Goal: Task Accomplishment & Management: Use online tool/utility

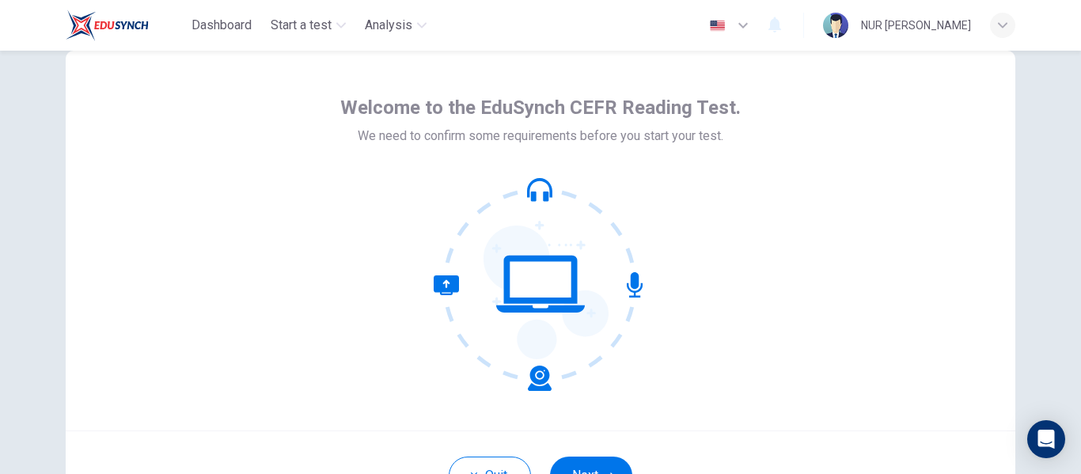
scroll to position [79, 0]
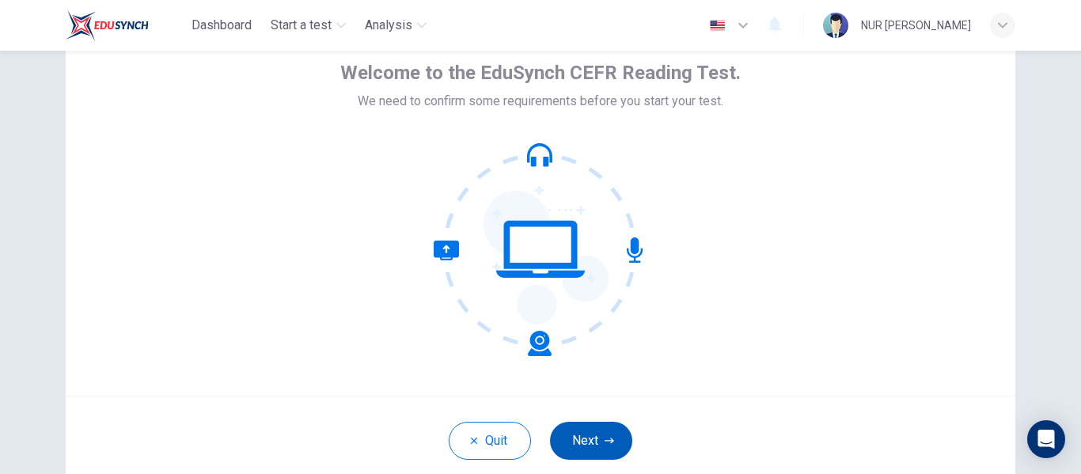
click at [587, 427] on button "Next" at bounding box center [591, 441] width 82 height 38
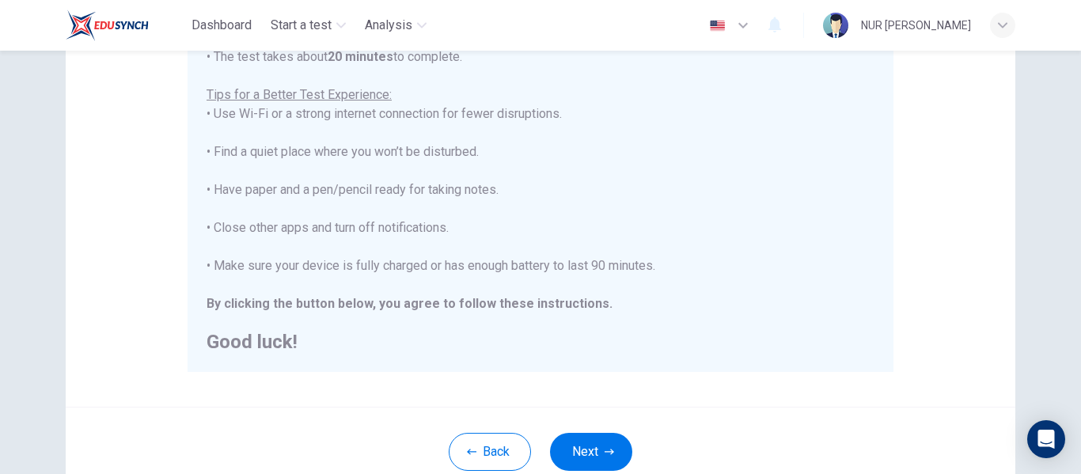
scroll to position [317, 0]
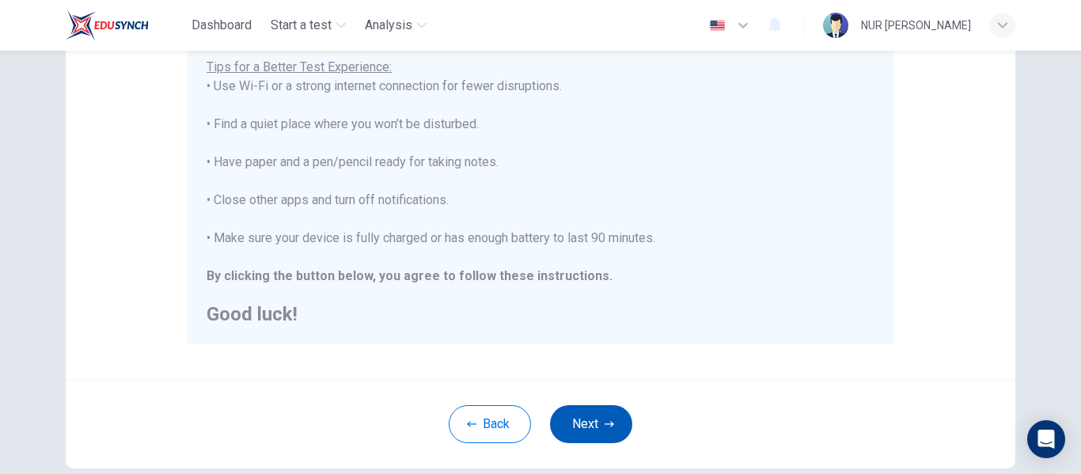
click at [597, 427] on button "Next" at bounding box center [591, 424] width 82 height 38
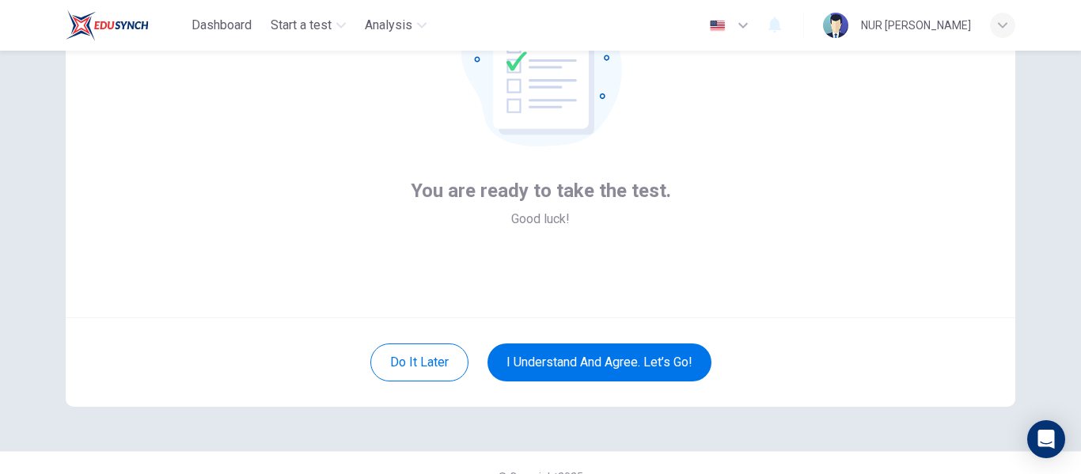
scroll to position [185, 0]
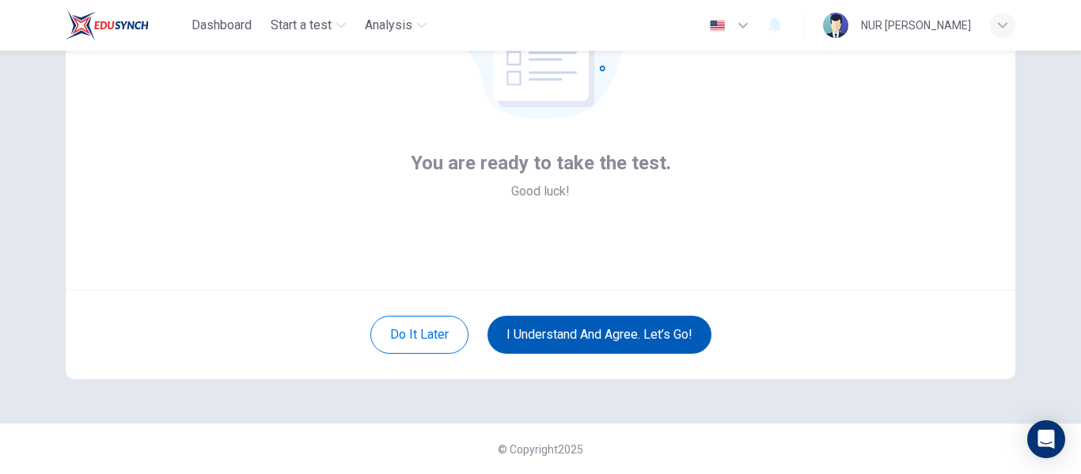
click at [613, 340] on button "I understand and agree. Let’s go!" at bounding box center [600, 335] width 224 height 38
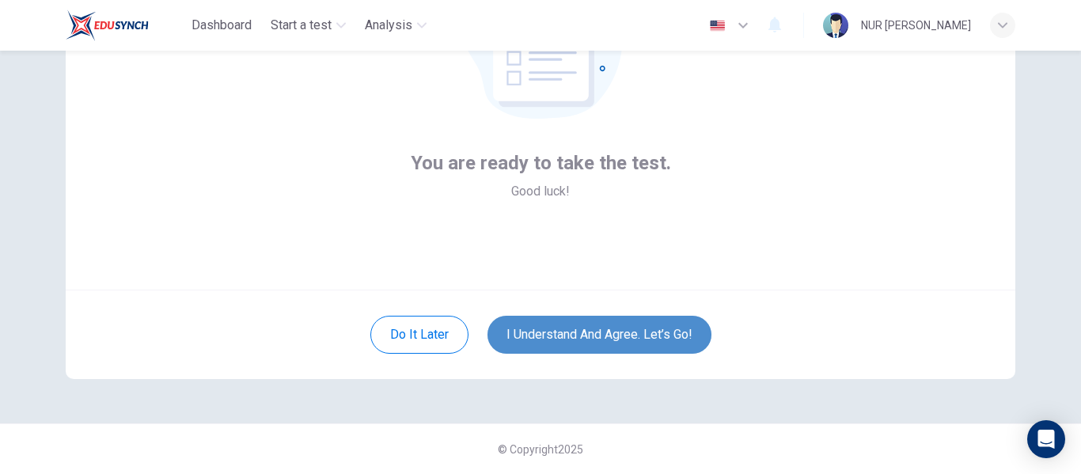
click at [558, 337] on button "I understand and agree. Let’s go!" at bounding box center [600, 335] width 224 height 38
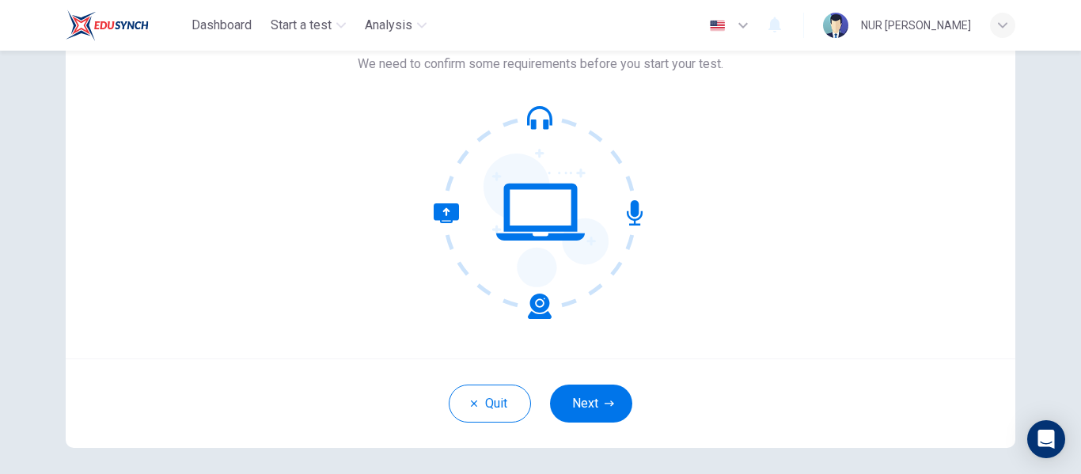
scroll to position [158, 0]
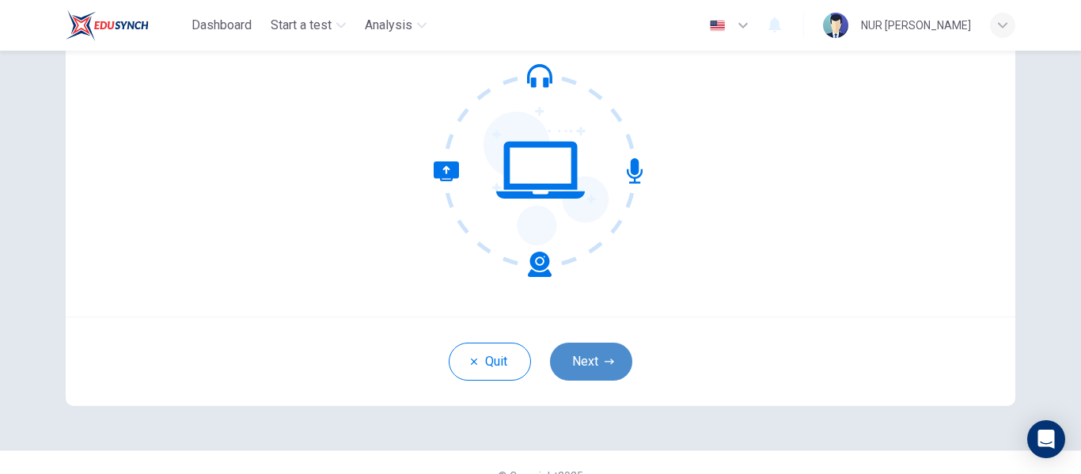
click at [596, 363] on button "Next" at bounding box center [591, 362] width 82 height 38
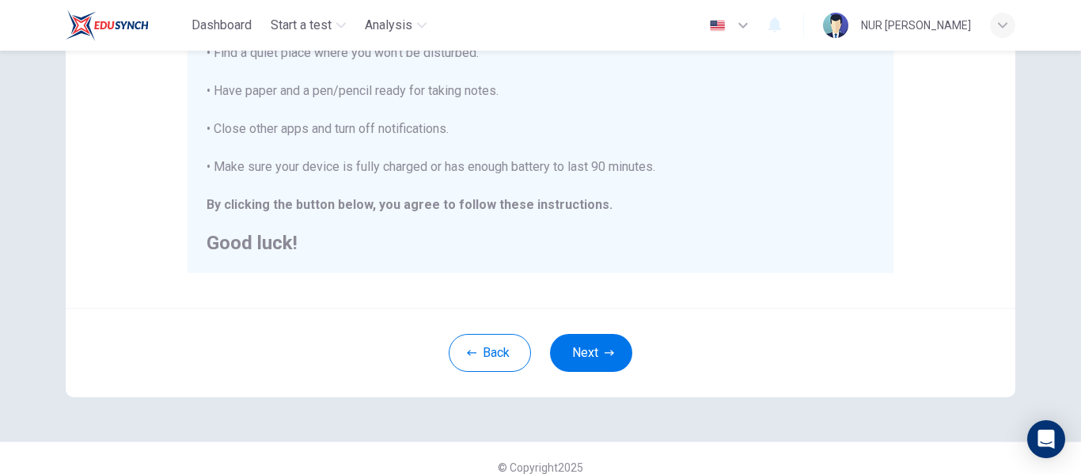
scroll to position [394, 0]
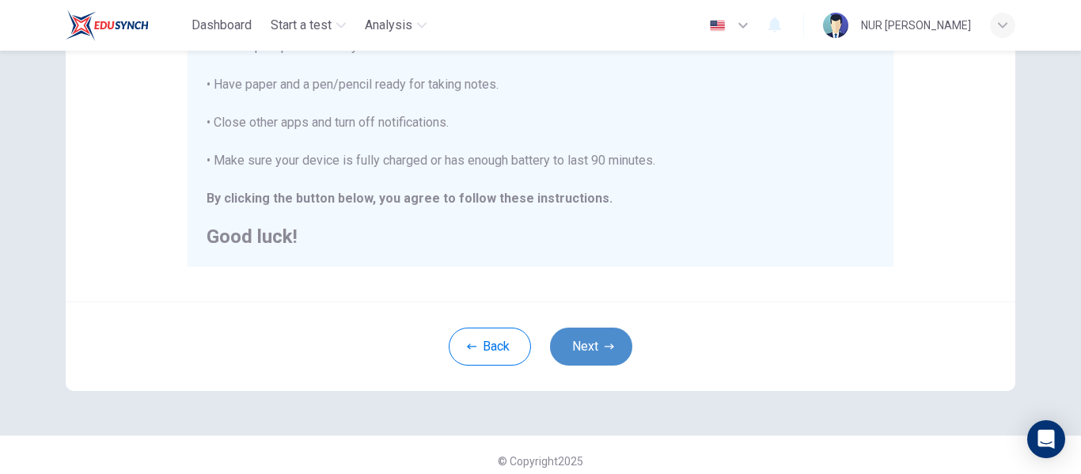
click at [579, 344] on button "Next" at bounding box center [591, 347] width 82 height 38
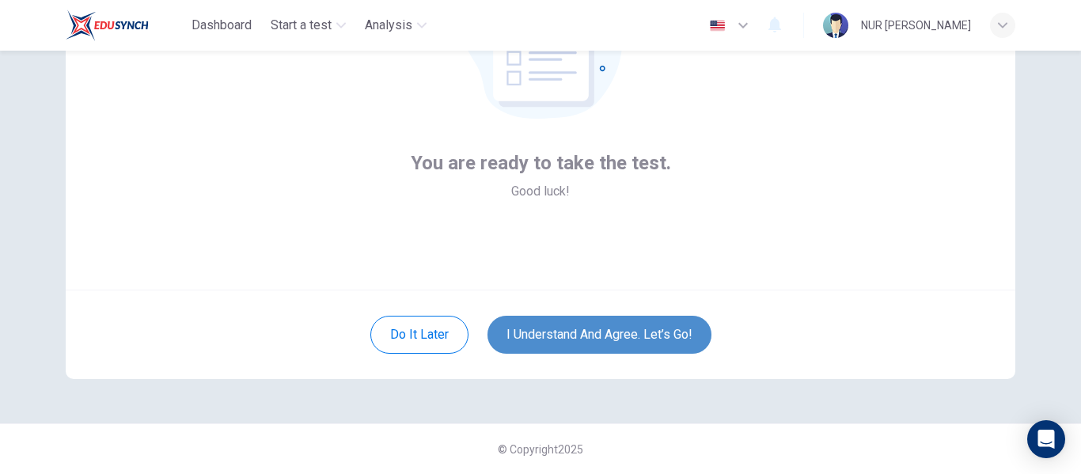
click at [588, 333] on button "I understand and agree. Let’s go!" at bounding box center [600, 335] width 224 height 38
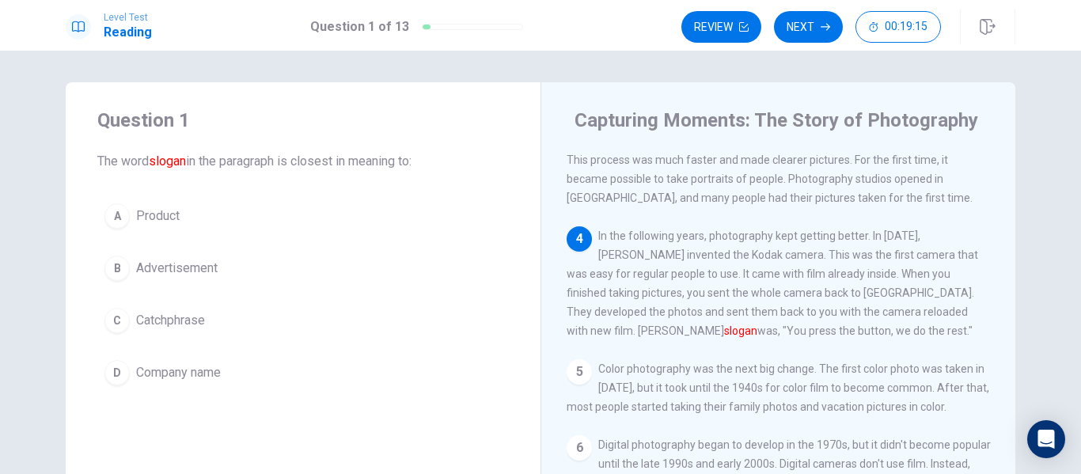
scroll to position [229, 0]
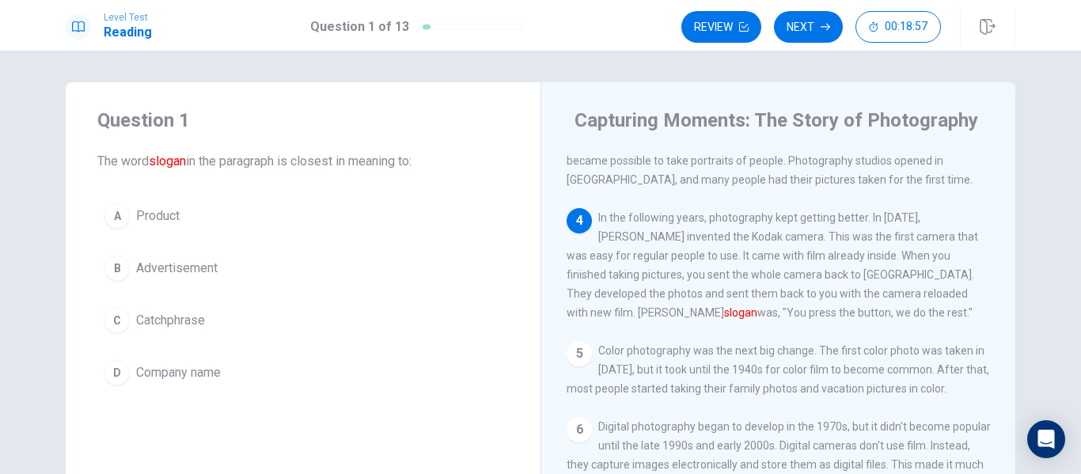
click at [205, 320] on button "C Catchphrase" at bounding box center [303, 321] width 412 height 40
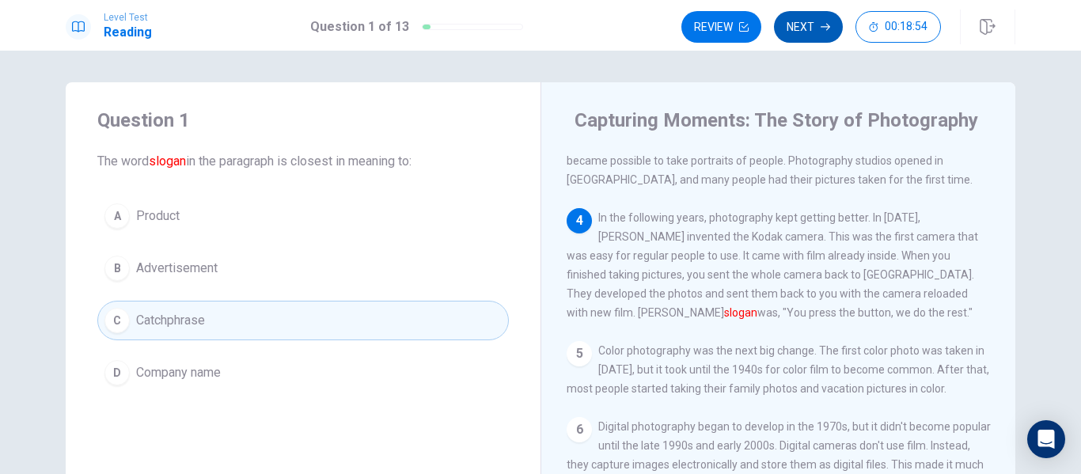
click at [809, 19] on button "Next" at bounding box center [808, 27] width 69 height 32
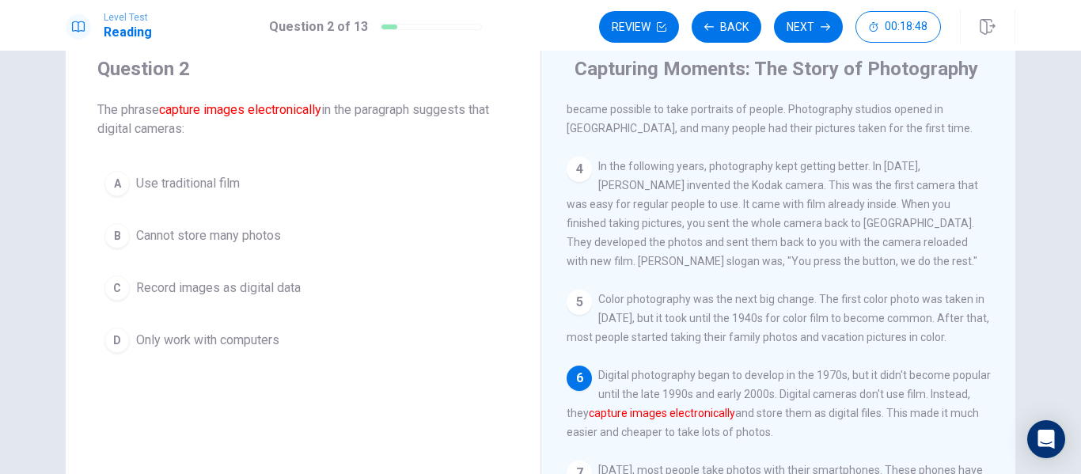
scroll to position [79, 0]
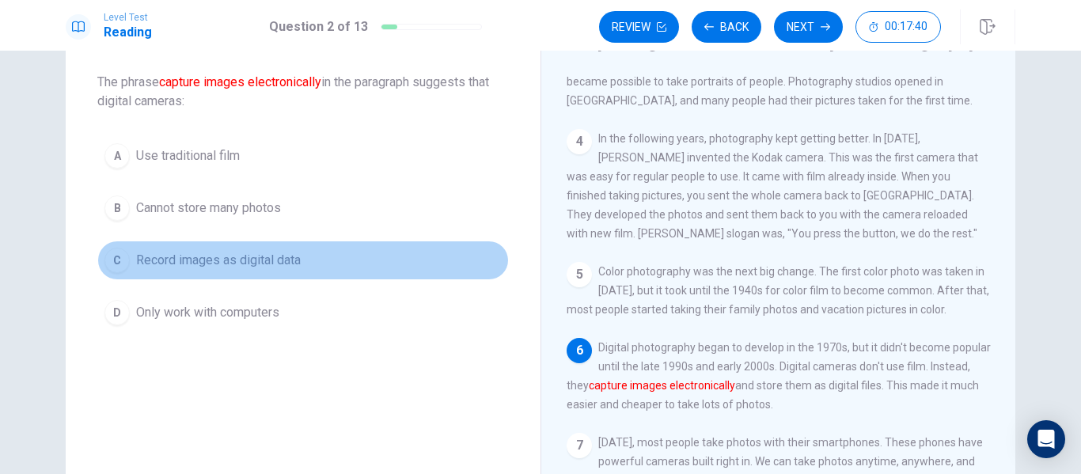
click at [306, 261] on button "C Record images as digital data" at bounding box center [303, 261] width 412 height 40
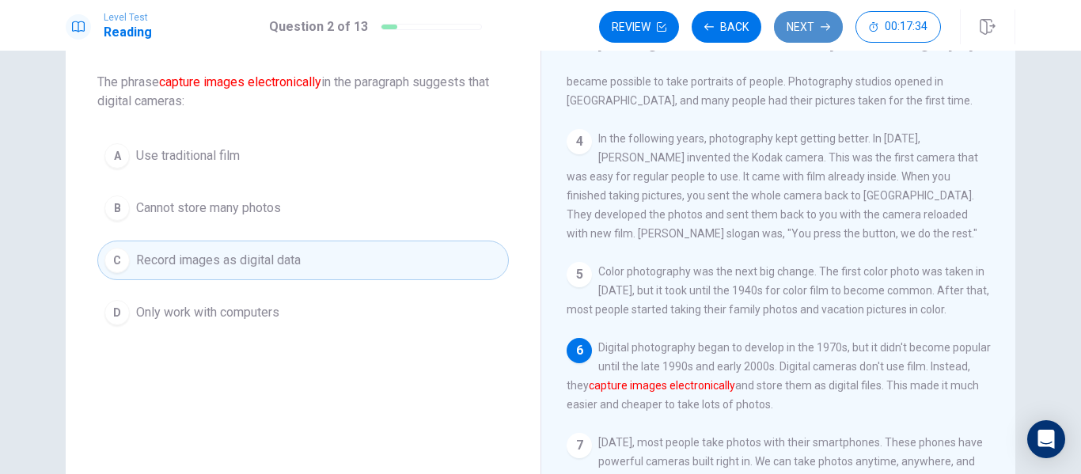
click at [810, 28] on button "Next" at bounding box center [808, 27] width 69 height 32
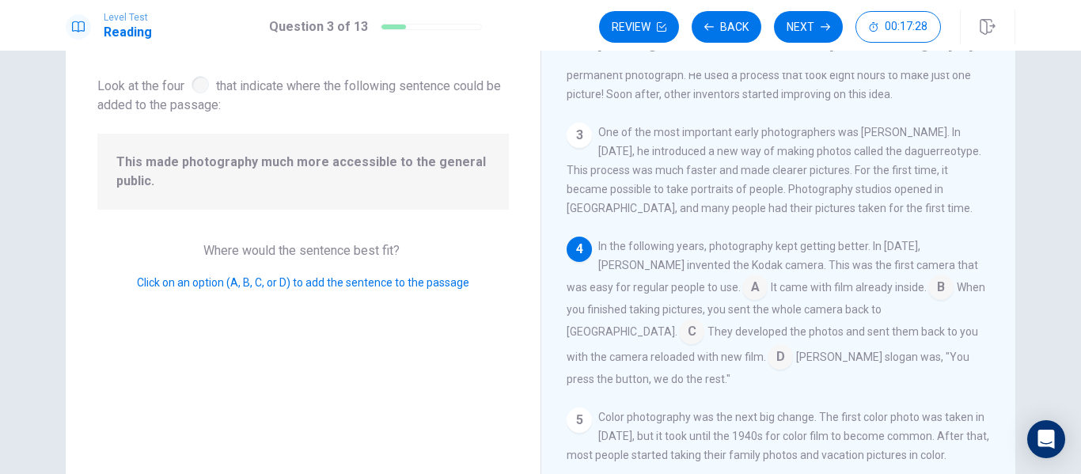
scroll to position [200, 0]
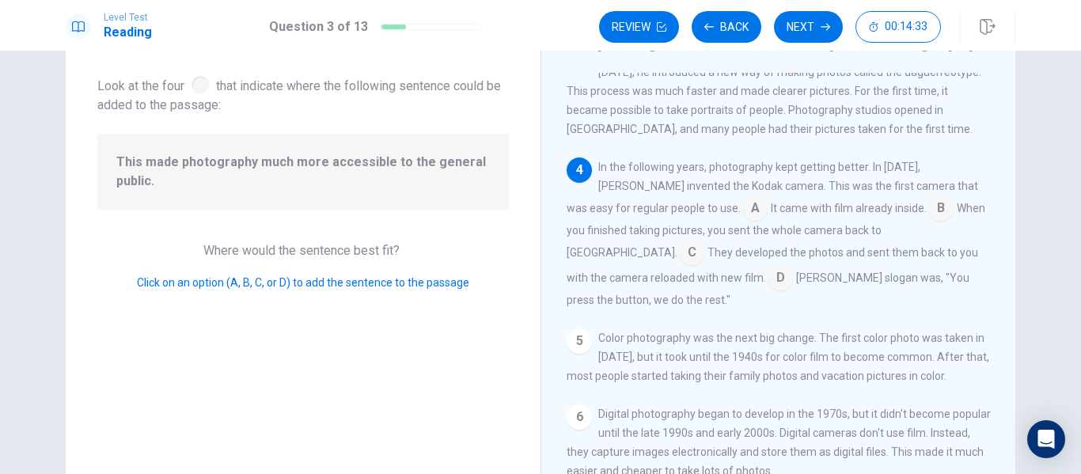
click at [768, 275] on input at bounding box center [780, 279] width 25 height 25
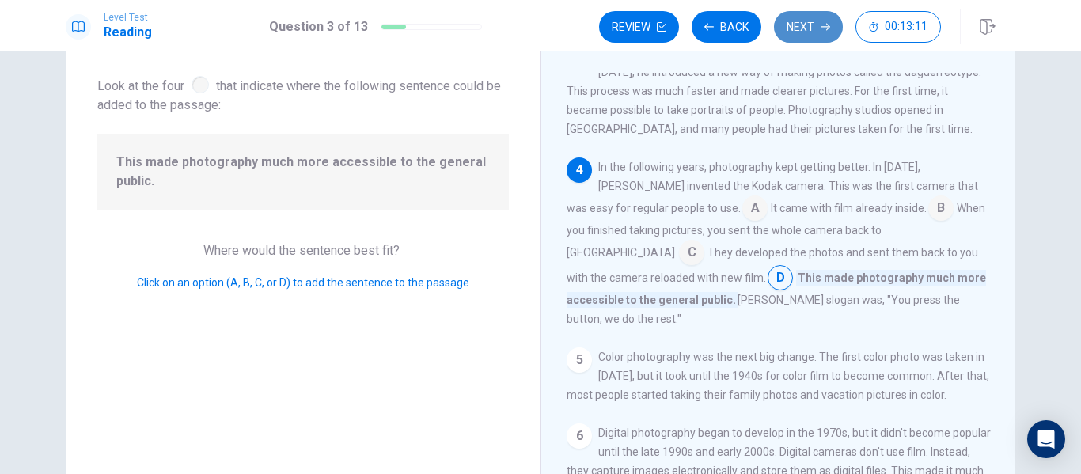
click at [818, 28] on button "Next" at bounding box center [808, 27] width 69 height 32
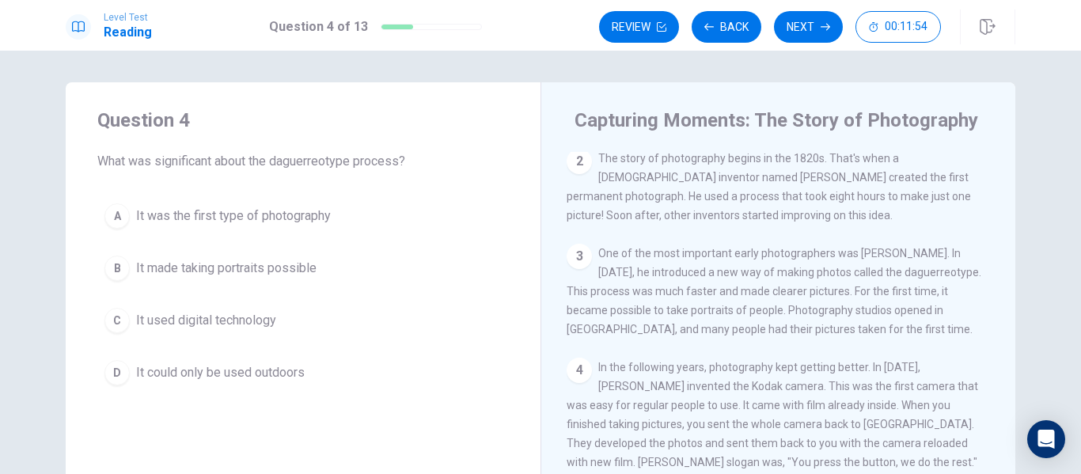
scroll to position [158, 0]
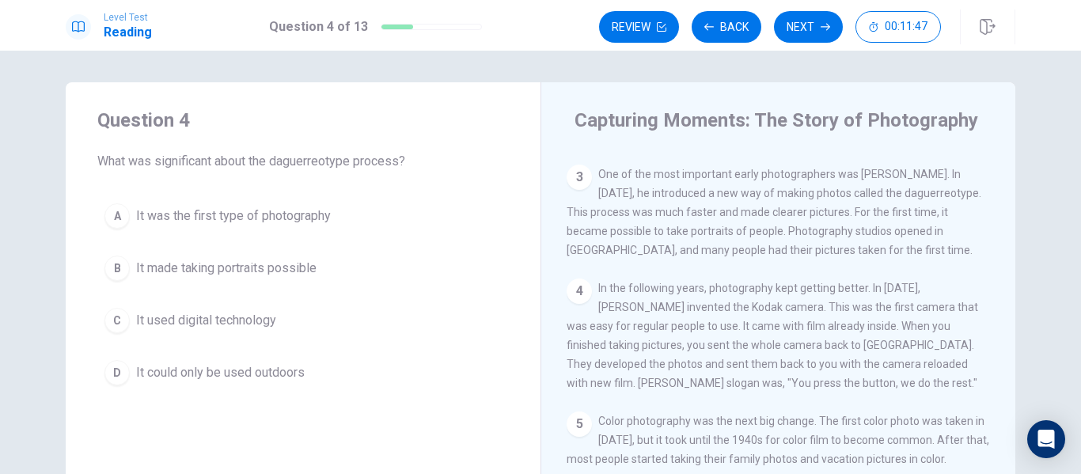
click at [261, 264] on span "It made taking portraits possible" at bounding box center [226, 268] width 180 height 19
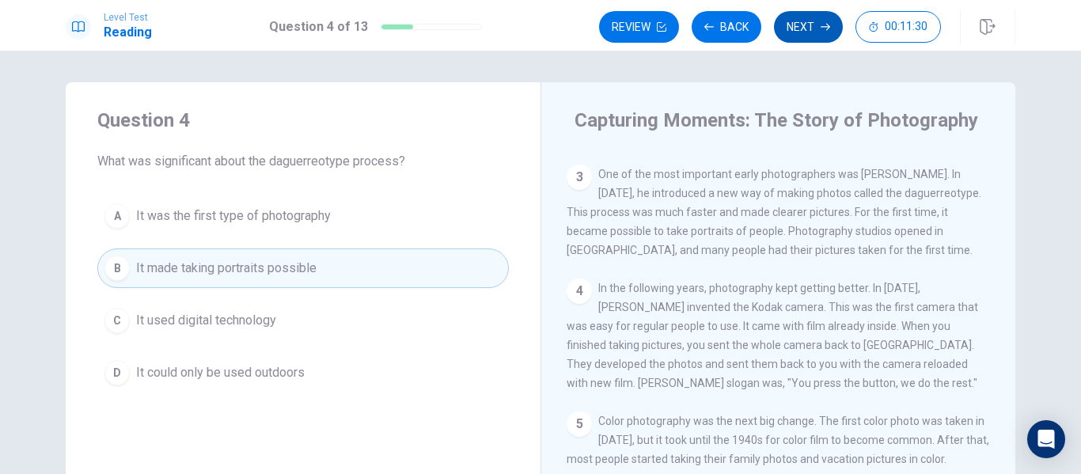
click at [818, 30] on button "Next" at bounding box center [808, 27] width 69 height 32
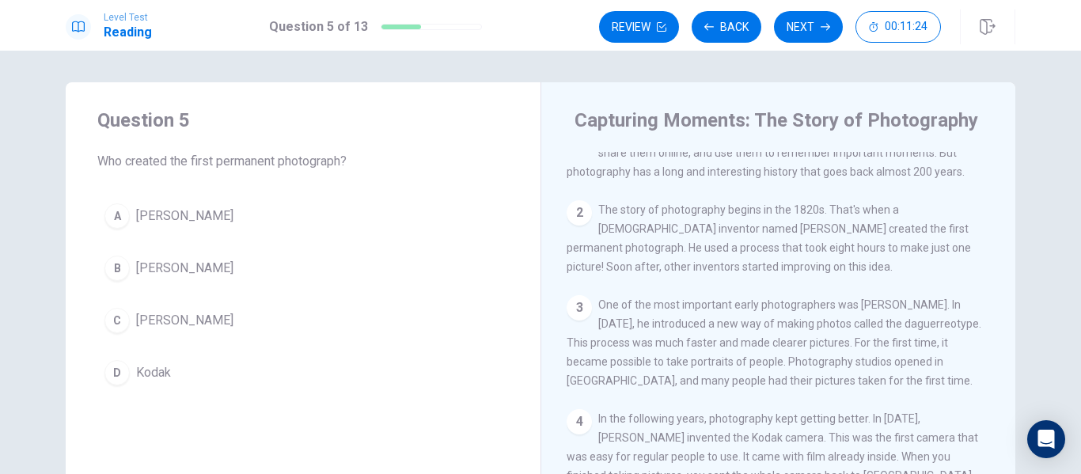
scroll to position [0, 0]
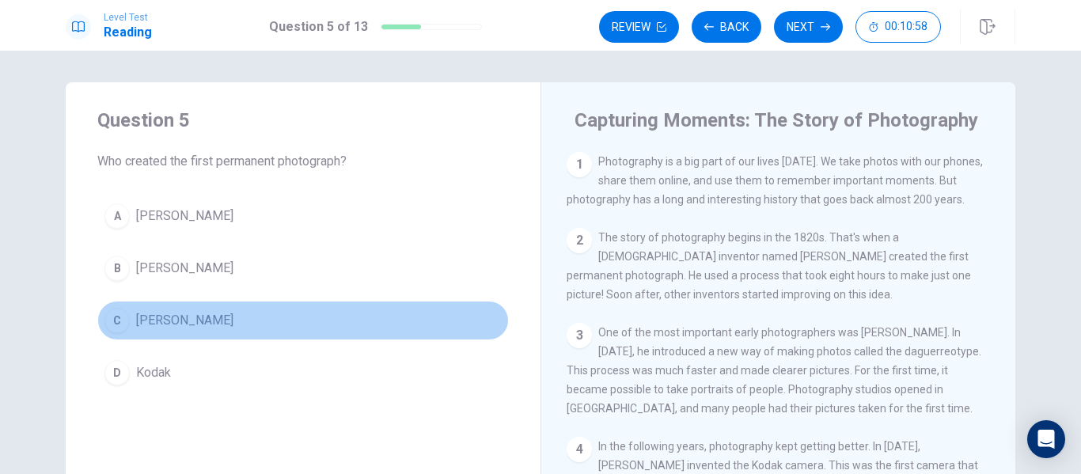
click at [222, 323] on span "Joseph Nicéphore Niépce" at bounding box center [184, 320] width 97 height 19
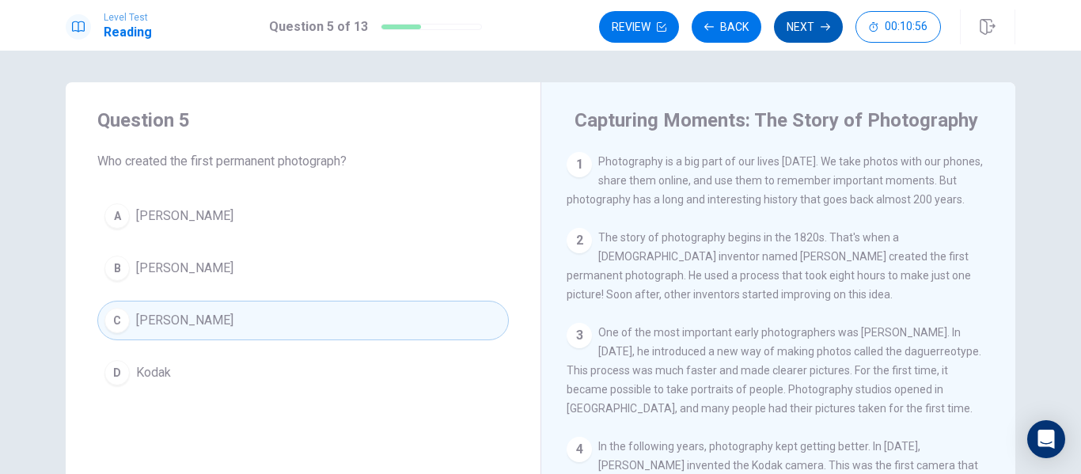
click at [810, 20] on button "Next" at bounding box center [808, 27] width 69 height 32
click at [810, 20] on div "Review Back Next 00:10:56" at bounding box center [770, 27] width 342 height 32
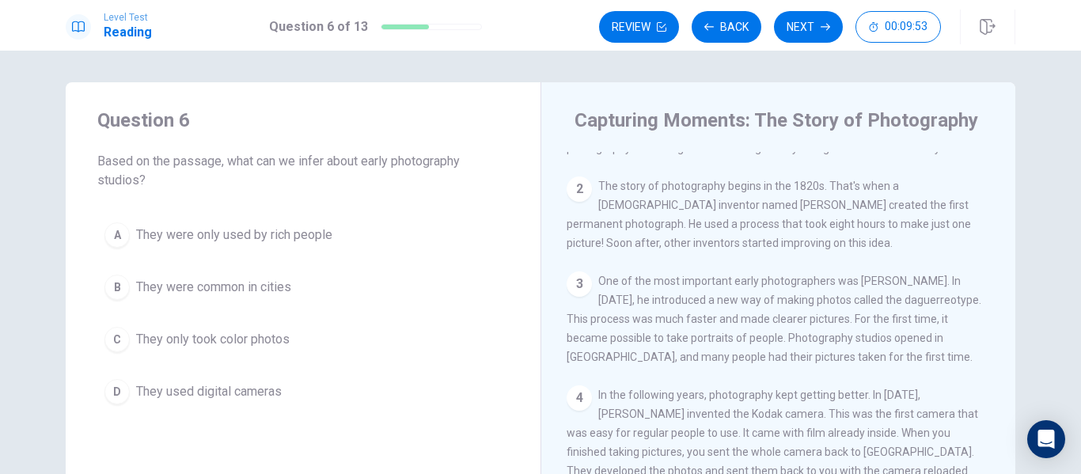
scroll to position [79, 0]
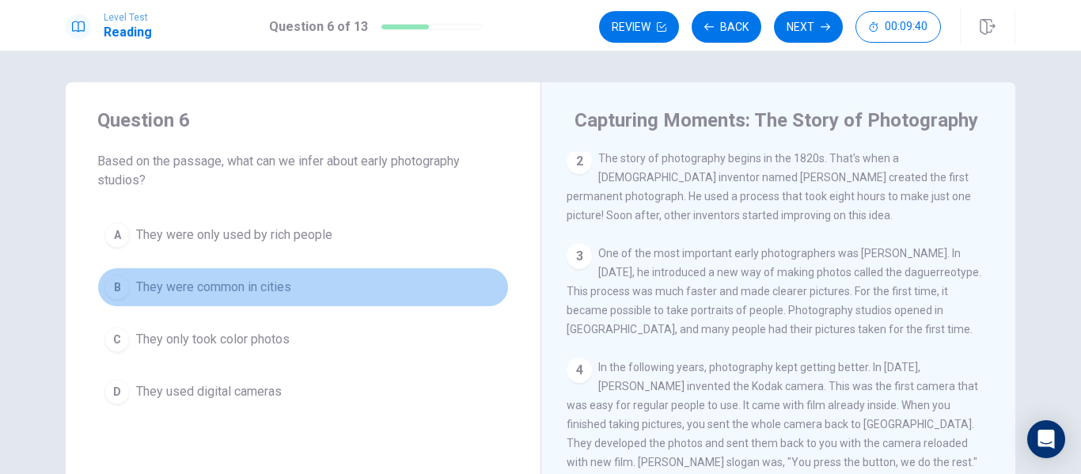
click at [294, 283] on button "B They were common in cities" at bounding box center [303, 288] width 412 height 40
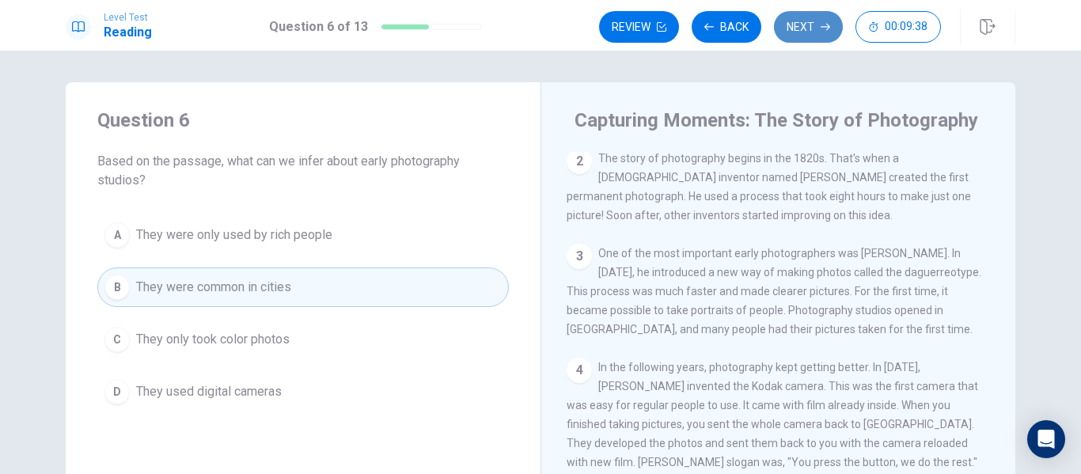
click at [814, 20] on button "Next" at bounding box center [808, 27] width 69 height 32
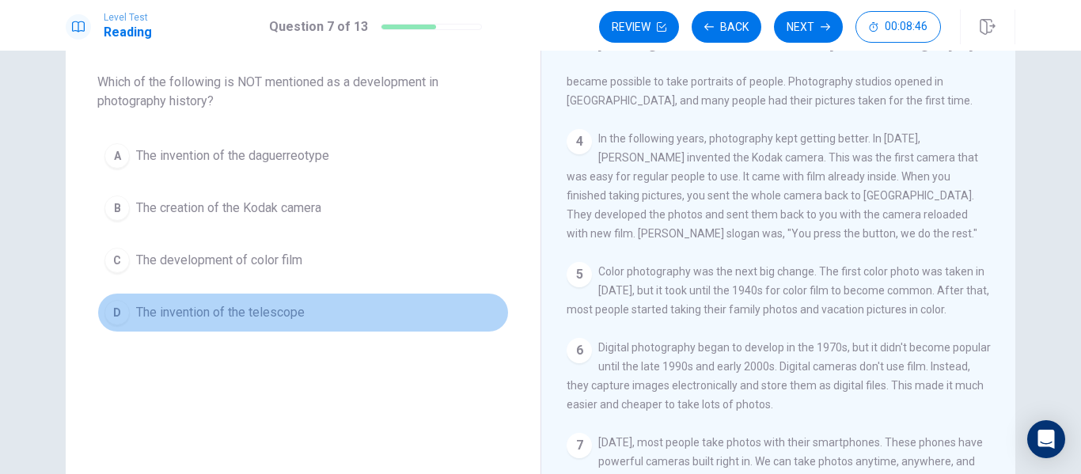
click at [283, 313] on span "The invention of the telescope" at bounding box center [220, 312] width 169 height 19
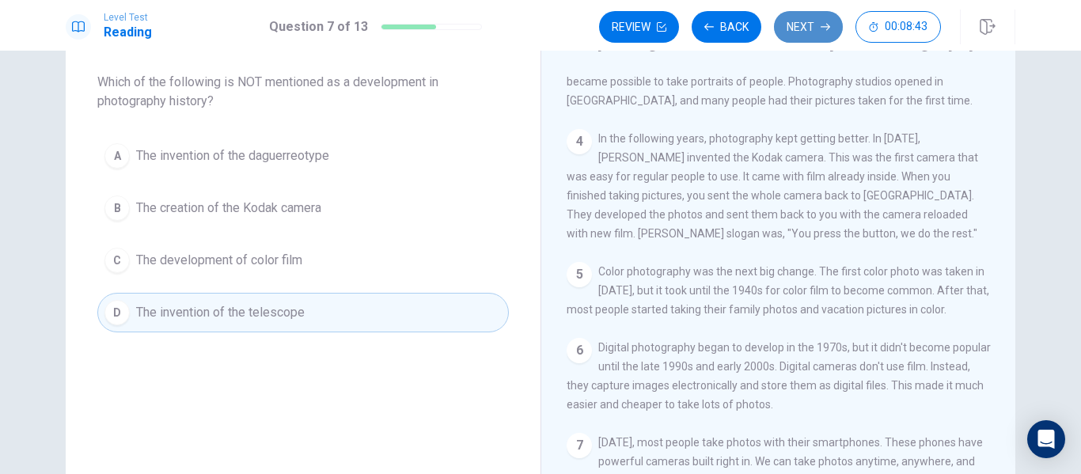
click at [818, 31] on button "Next" at bounding box center [808, 27] width 69 height 32
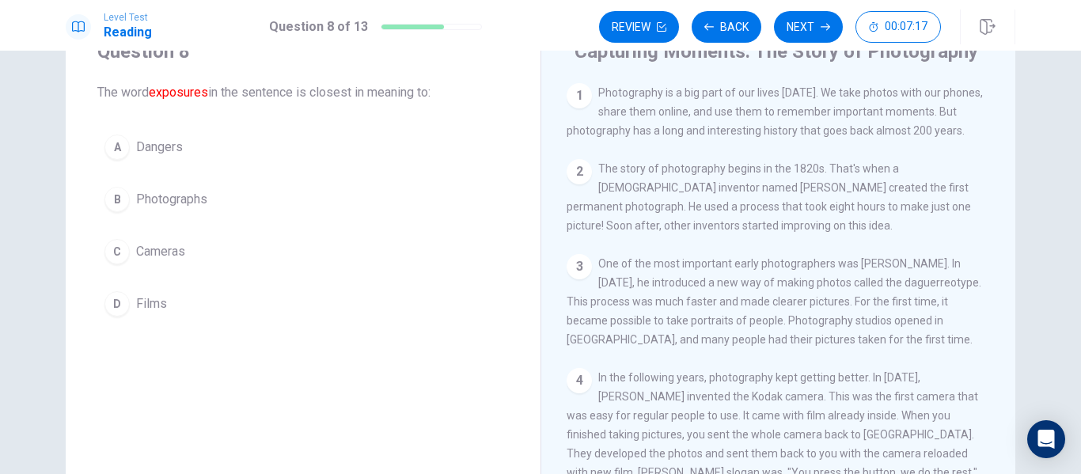
scroll to position [0, 0]
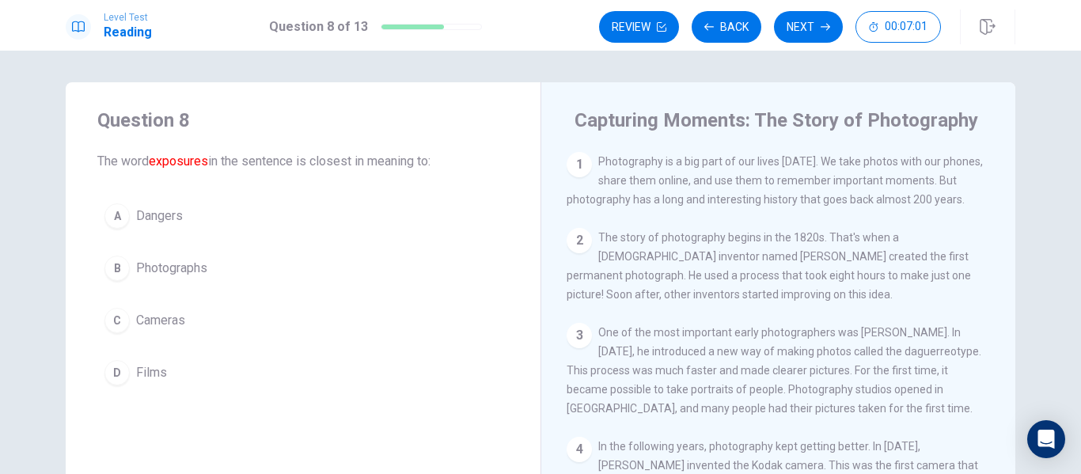
click at [162, 264] on span "Photographs" at bounding box center [171, 268] width 71 height 19
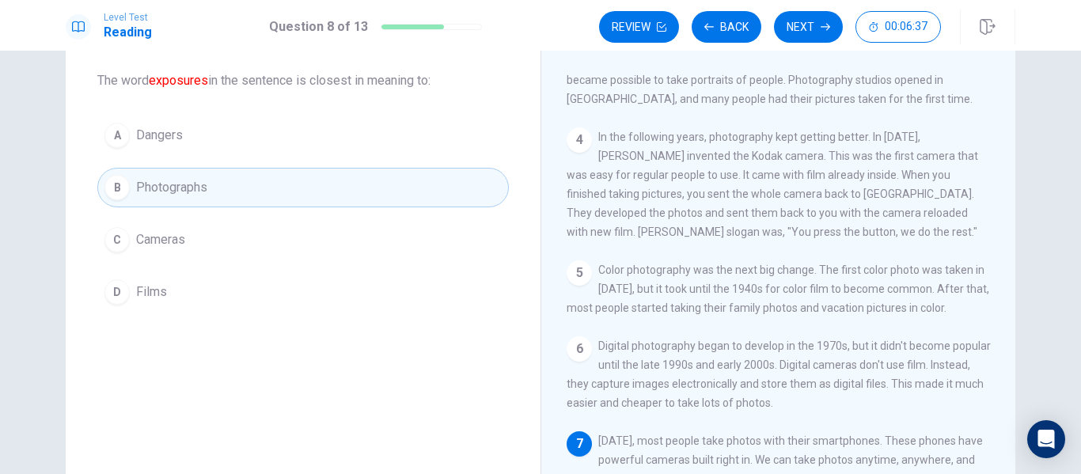
scroll to position [79, 0]
click at [807, 25] on button "Next" at bounding box center [808, 27] width 69 height 32
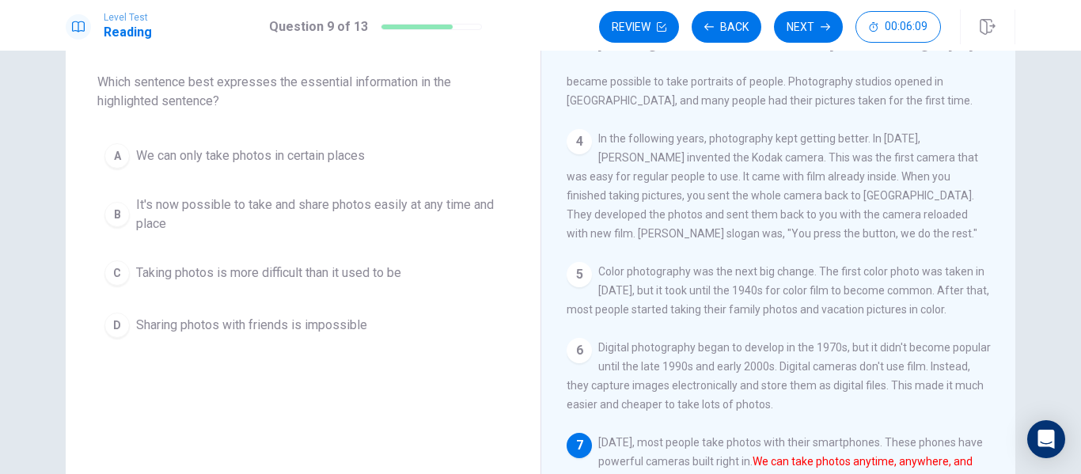
click at [235, 222] on span "It's now possible to take and share photos easily at any time and place" at bounding box center [319, 215] width 366 height 38
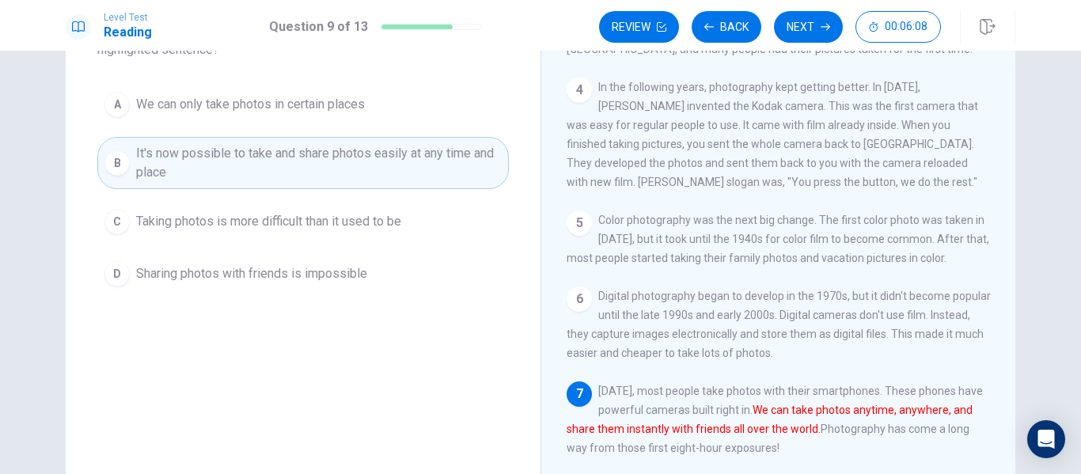
scroll to position [158, 0]
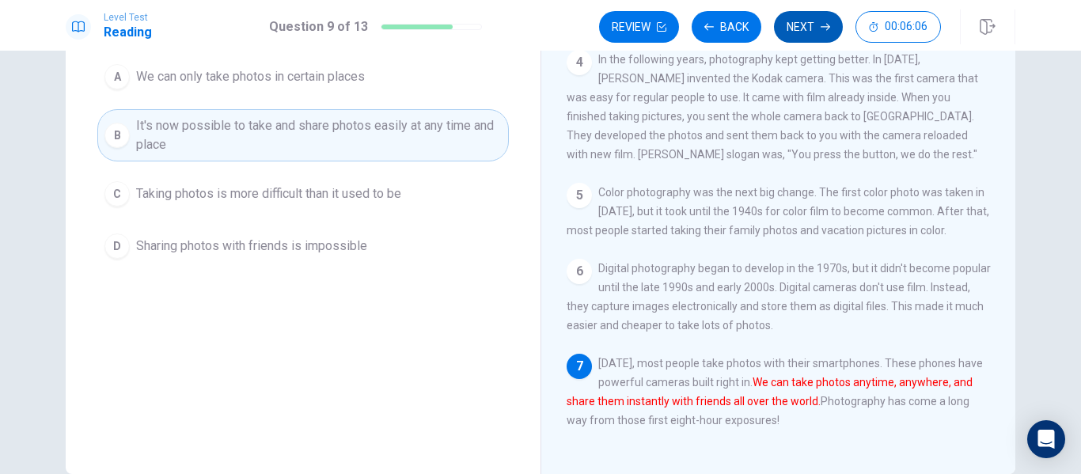
click at [796, 16] on button "Next" at bounding box center [808, 27] width 69 height 32
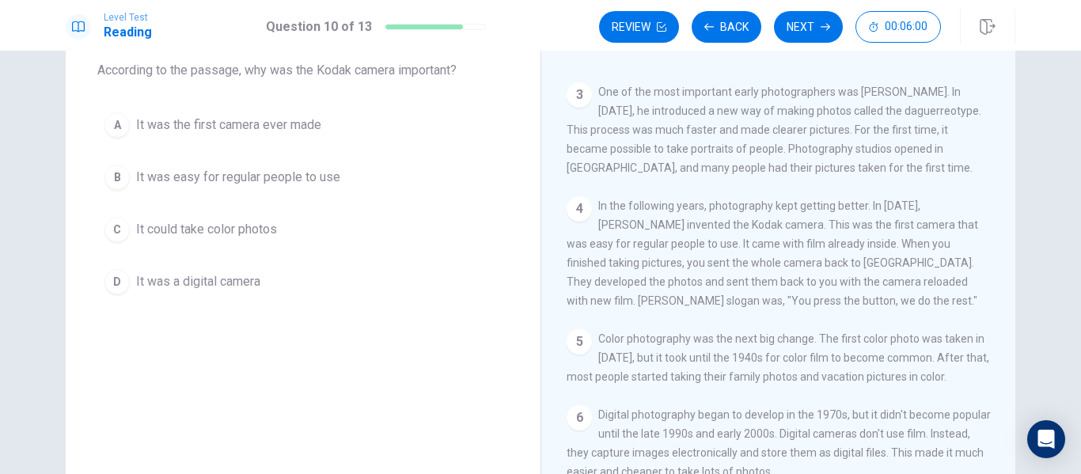
scroll to position [79, 0]
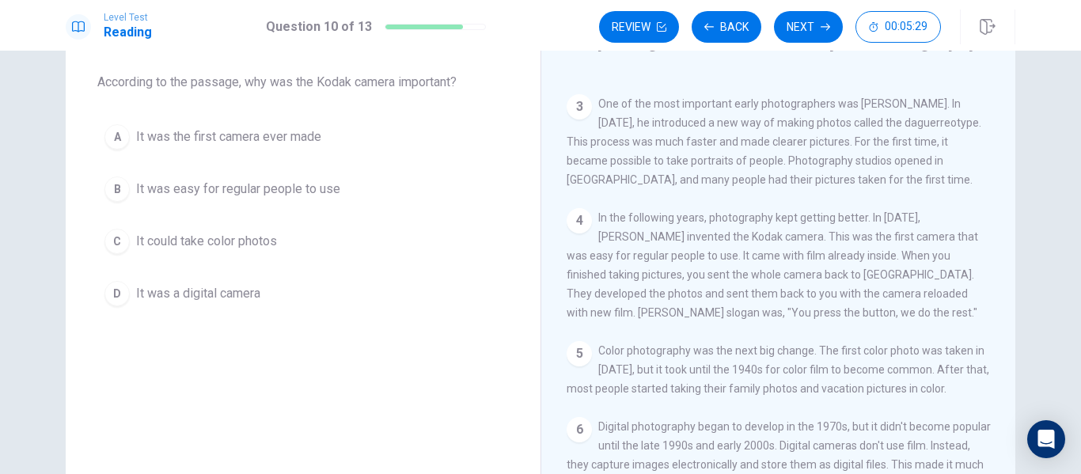
click at [317, 188] on span "It was easy for regular people to use" at bounding box center [238, 189] width 204 height 19
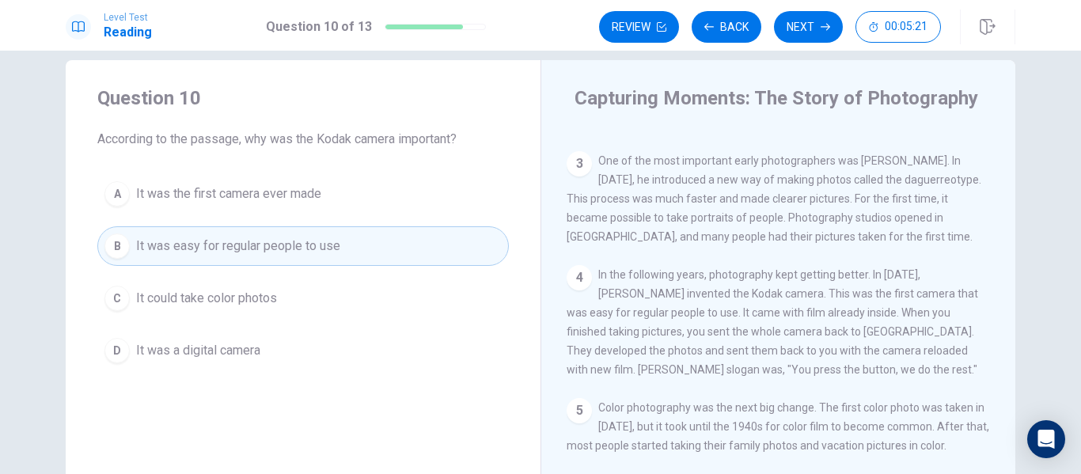
scroll to position [0, 0]
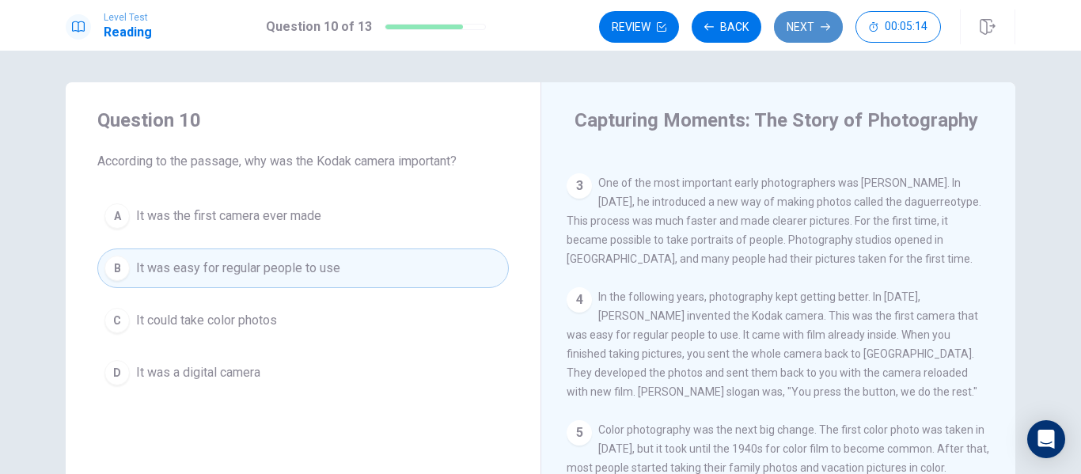
click at [805, 28] on button "Next" at bounding box center [808, 27] width 69 height 32
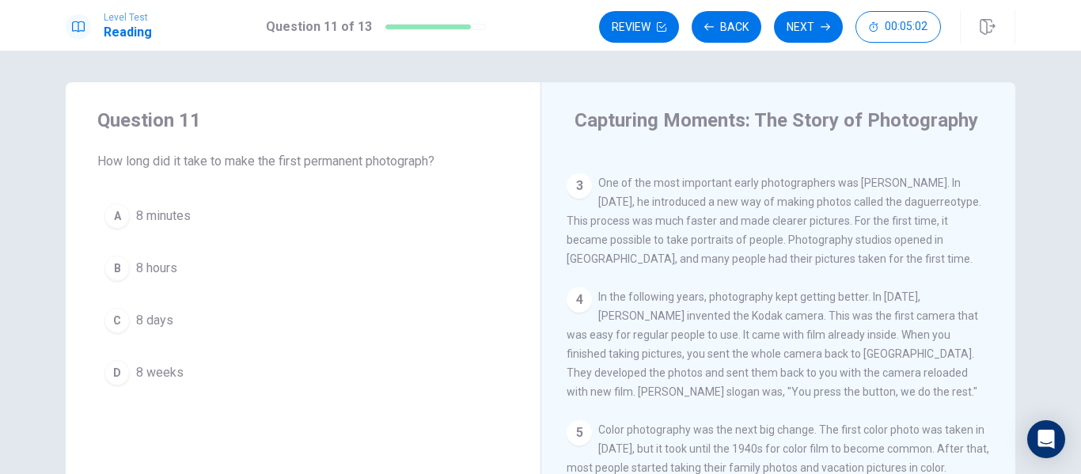
scroll to position [70, 0]
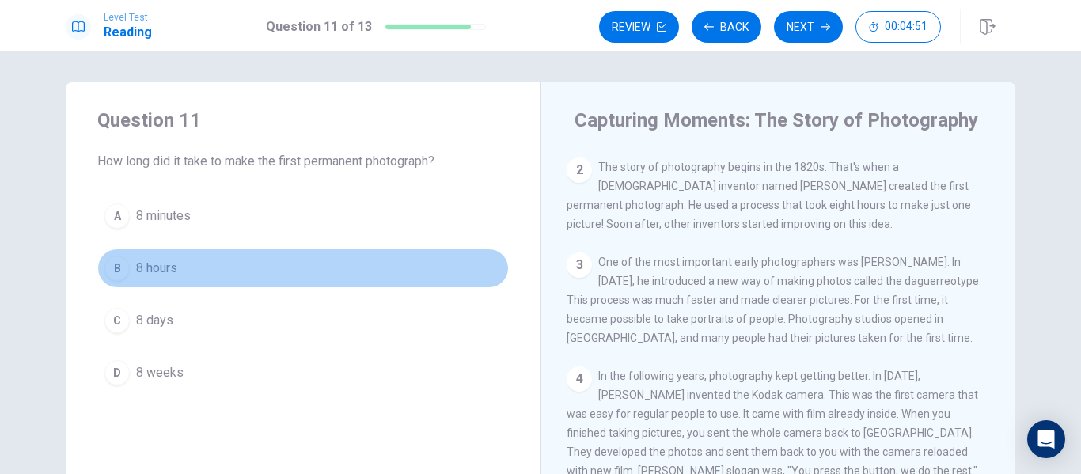
click at [181, 268] on button "B 8 hours" at bounding box center [303, 269] width 412 height 40
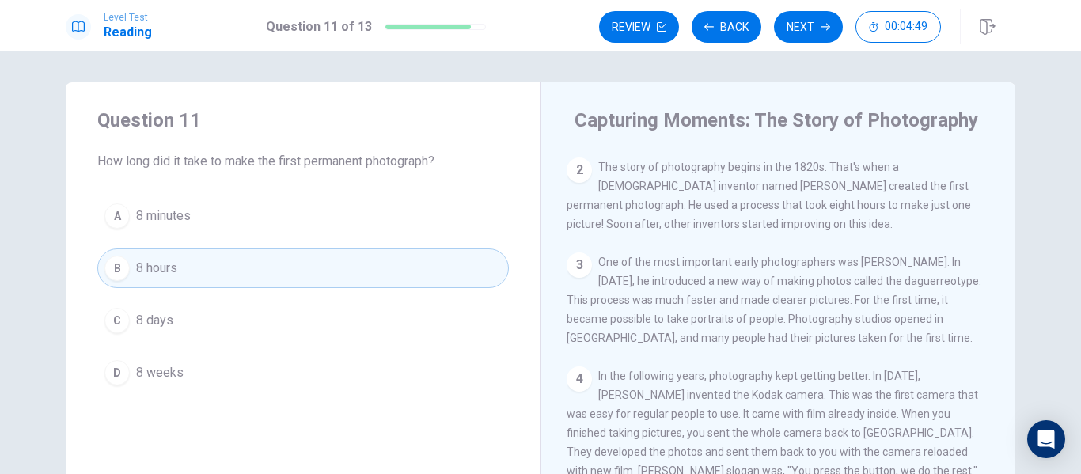
click at [810, 30] on button "Next" at bounding box center [808, 27] width 69 height 32
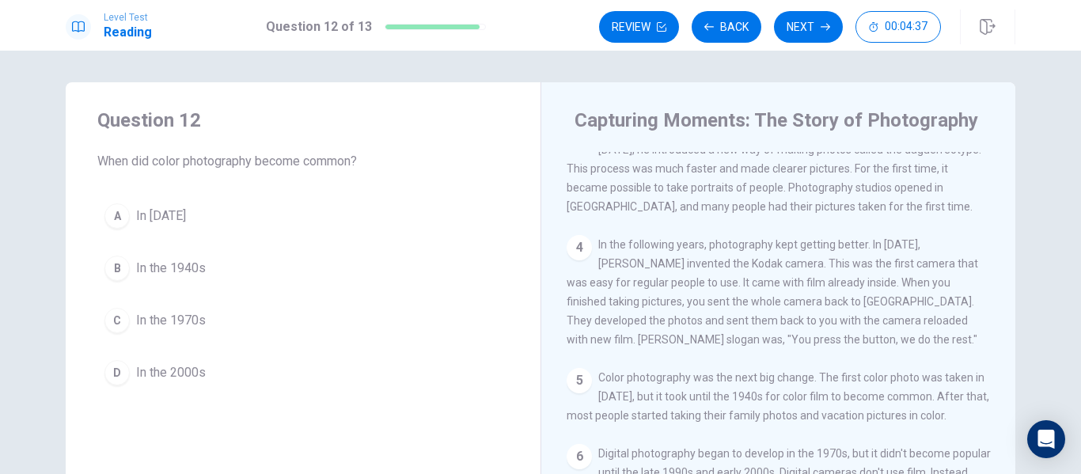
scroll to position [229, 0]
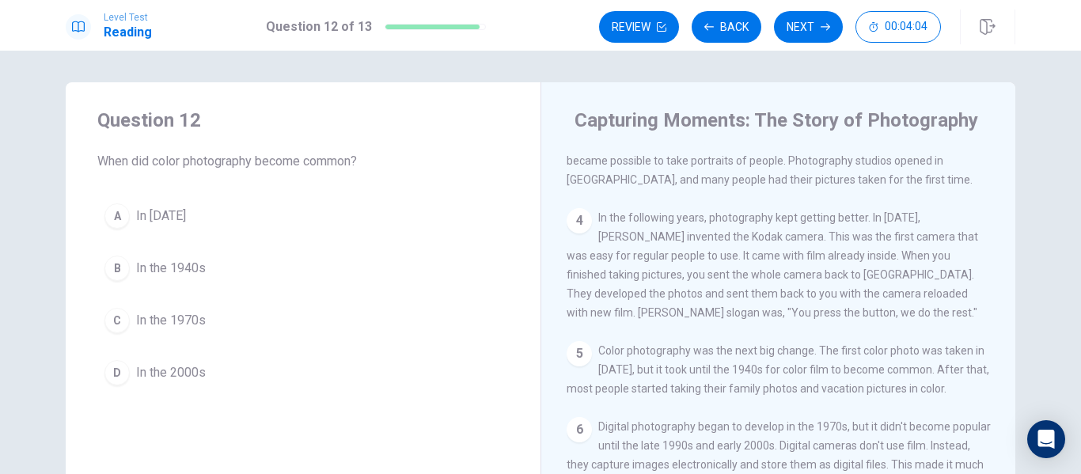
click at [222, 264] on button "B In the 1940s" at bounding box center [303, 269] width 412 height 40
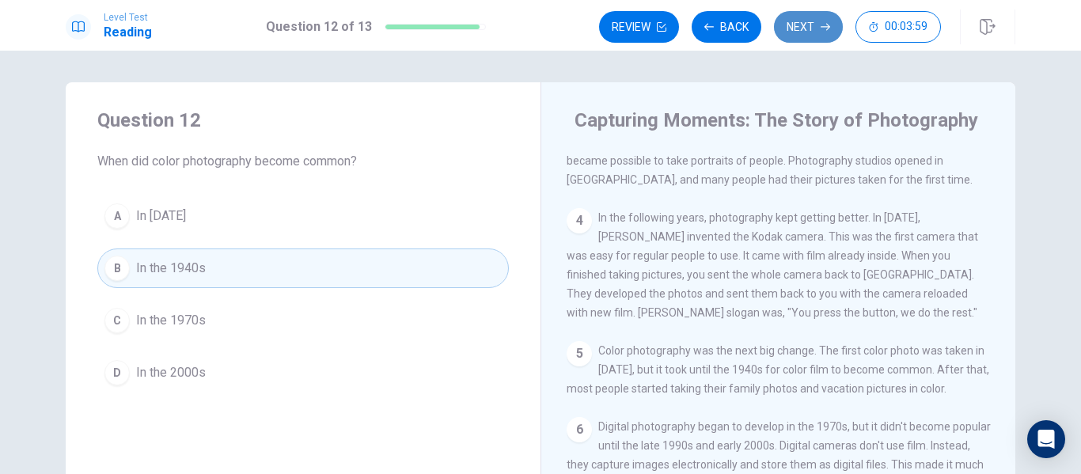
click at [811, 29] on button "Next" at bounding box center [808, 27] width 69 height 32
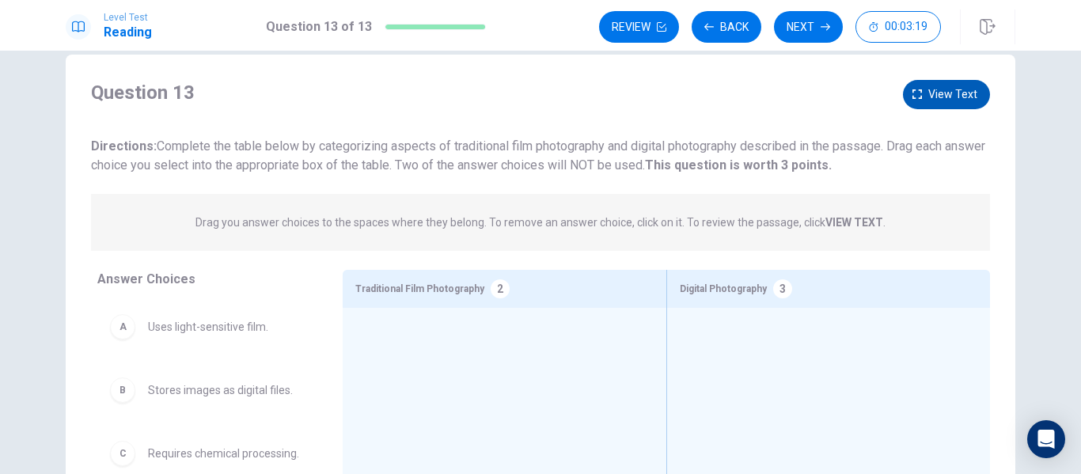
scroll to position [0, 0]
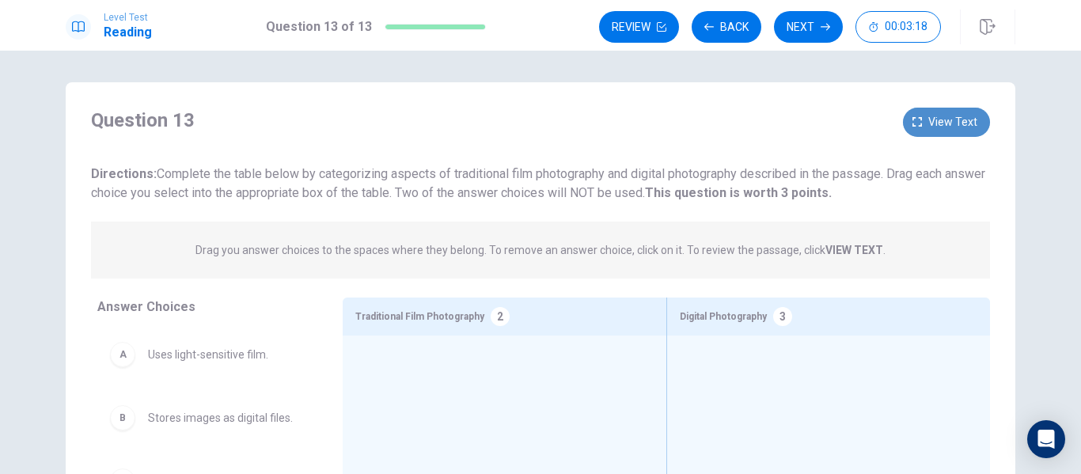
click at [962, 123] on span "View text" at bounding box center [952, 122] width 49 height 20
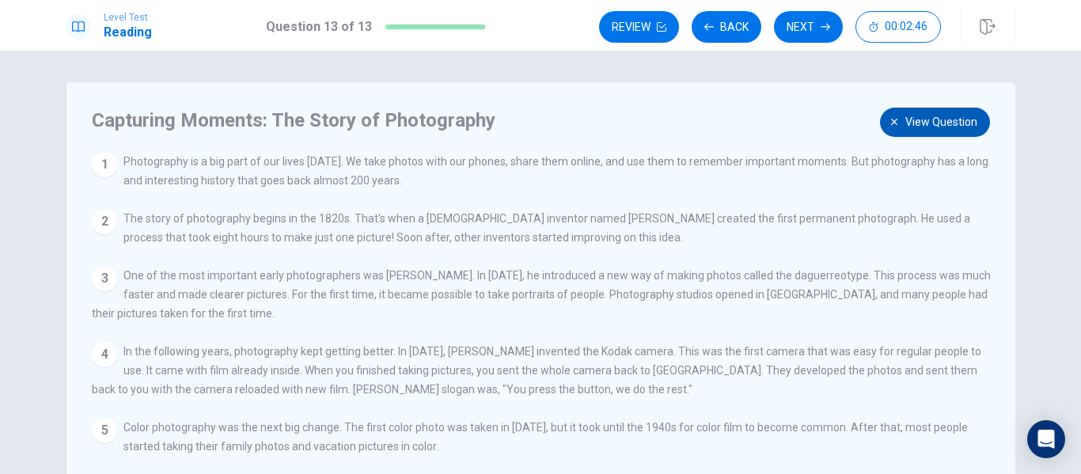
click at [922, 120] on span "View question" at bounding box center [942, 122] width 72 height 20
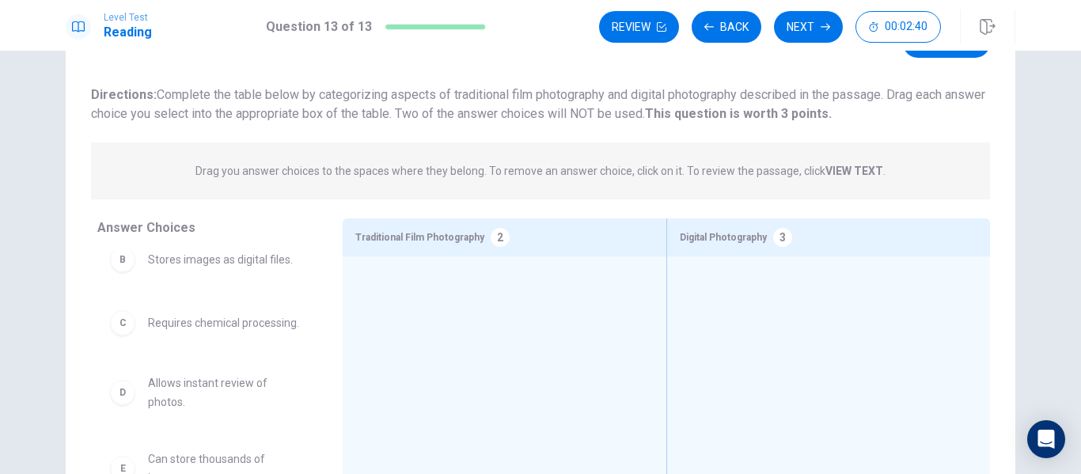
scroll to position [158, 0]
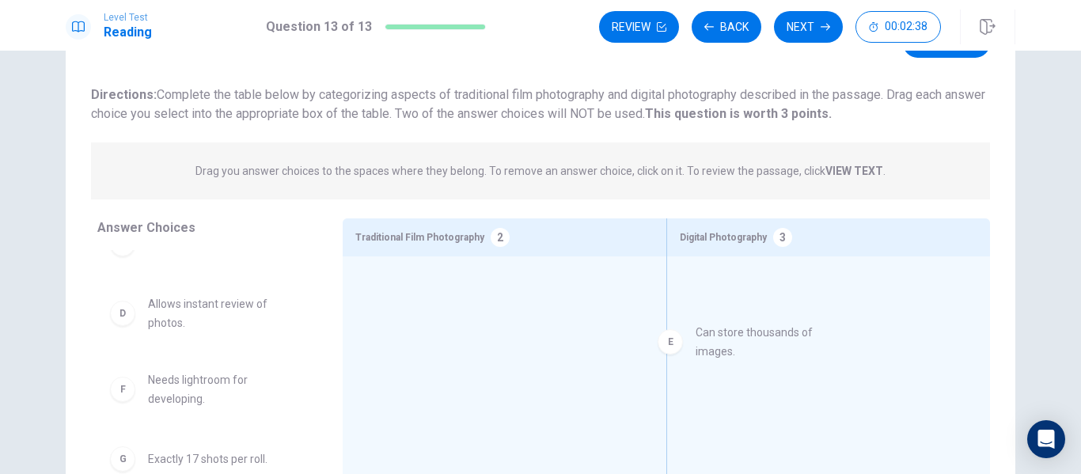
drag, startPoint x: 282, startPoint y: 384, endPoint x: 830, endPoint y: 324, distance: 551.8
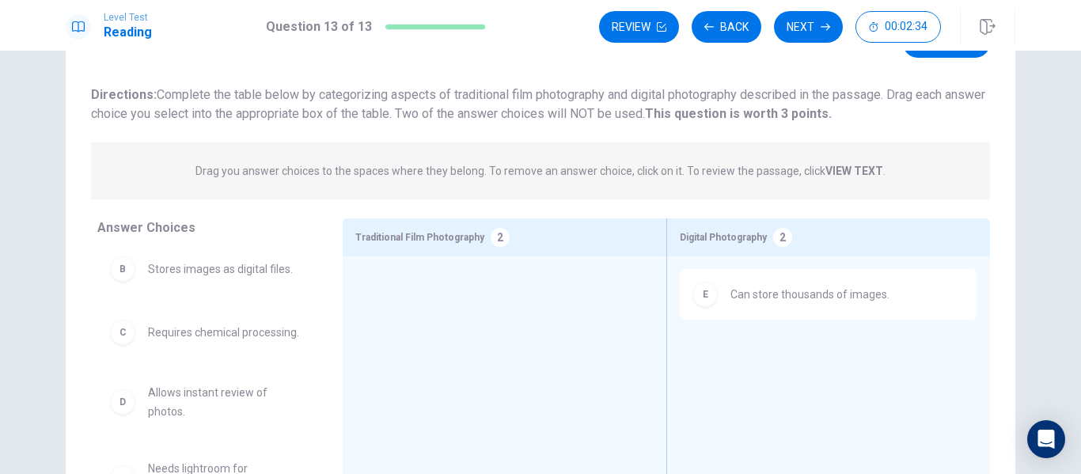
scroll to position [0, 0]
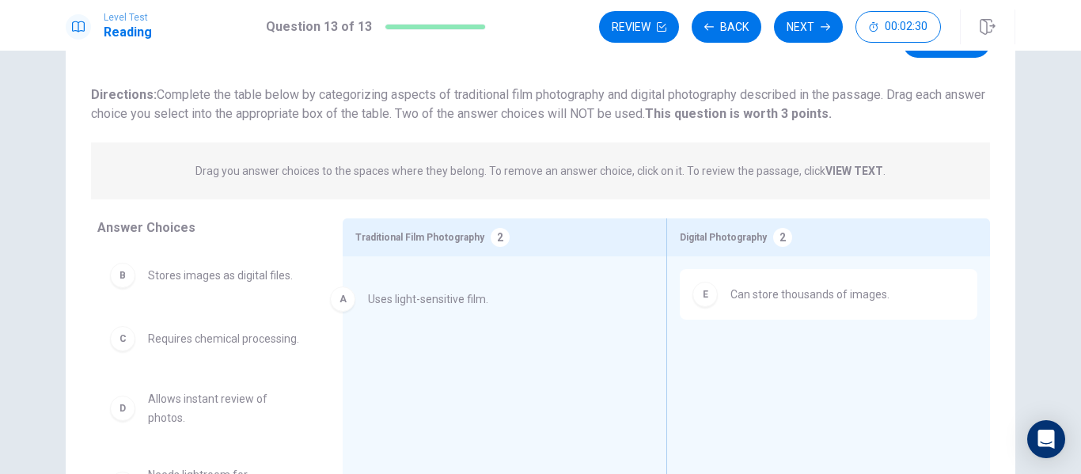
drag, startPoint x: 214, startPoint y: 280, endPoint x: 448, endPoint y: 304, distance: 235.5
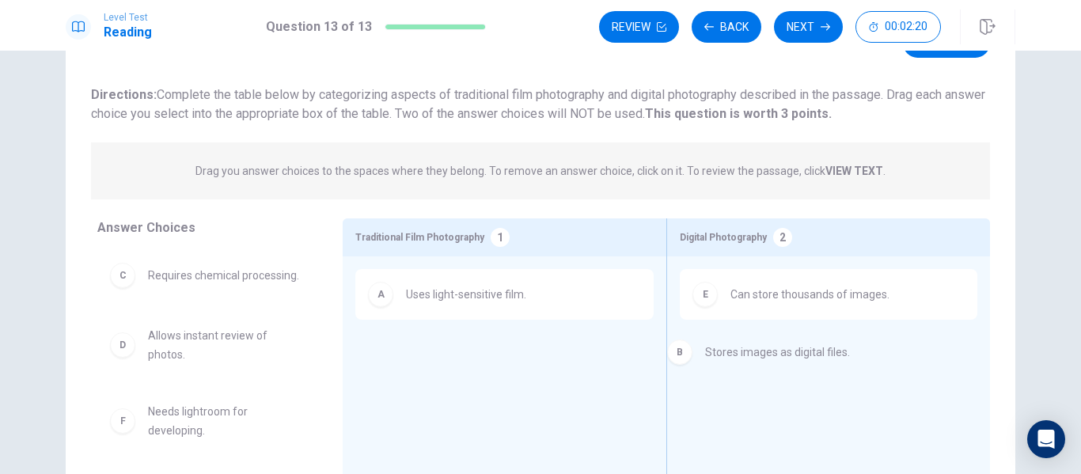
drag, startPoint x: 246, startPoint y: 287, endPoint x: 820, endPoint y: 362, distance: 578.8
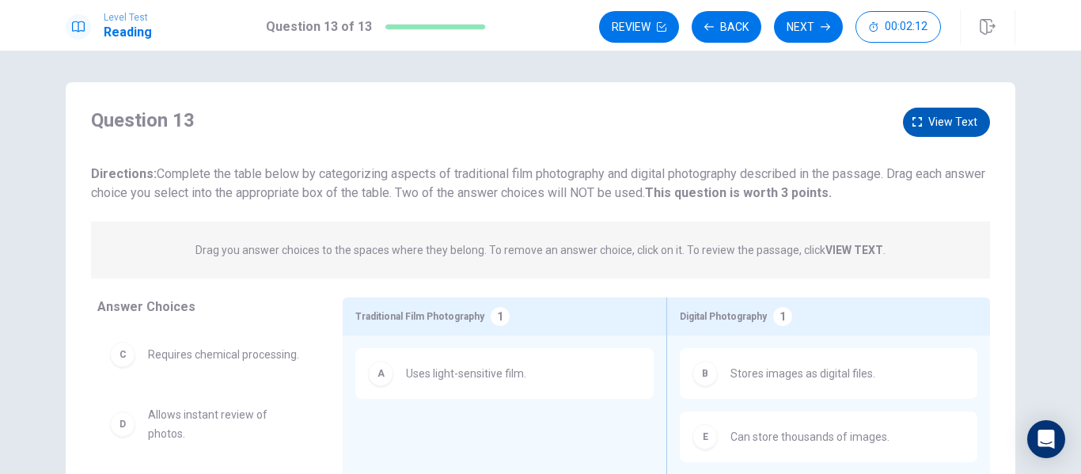
click at [944, 124] on span "View text" at bounding box center [952, 122] width 49 height 20
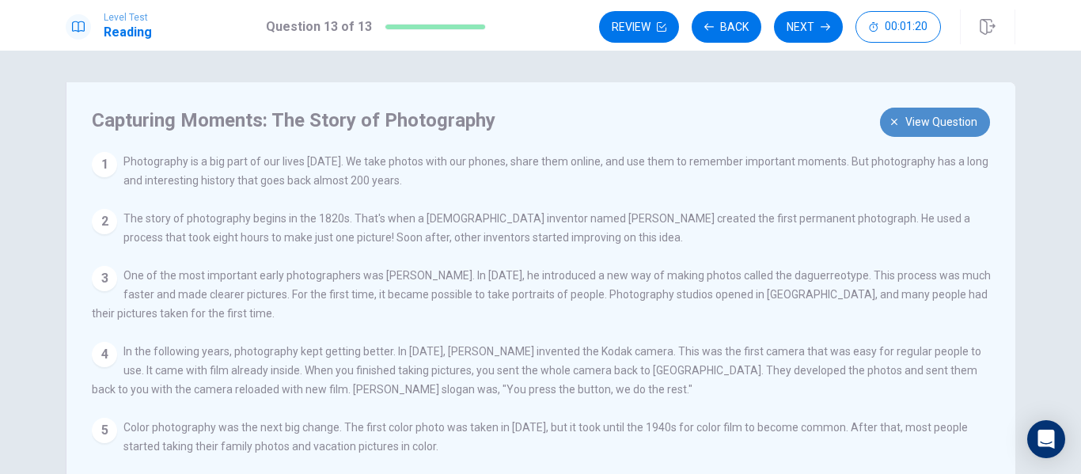
click at [909, 125] on span "View question" at bounding box center [942, 122] width 72 height 20
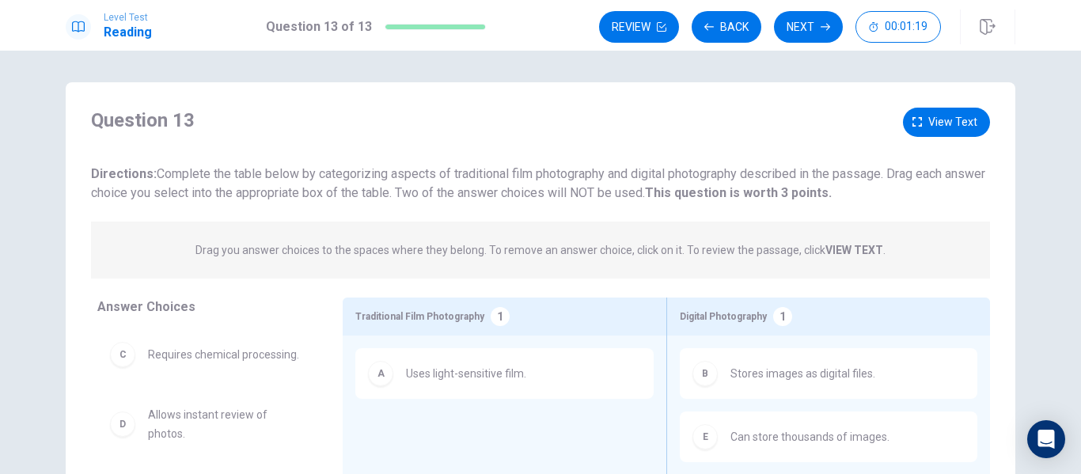
scroll to position [79, 0]
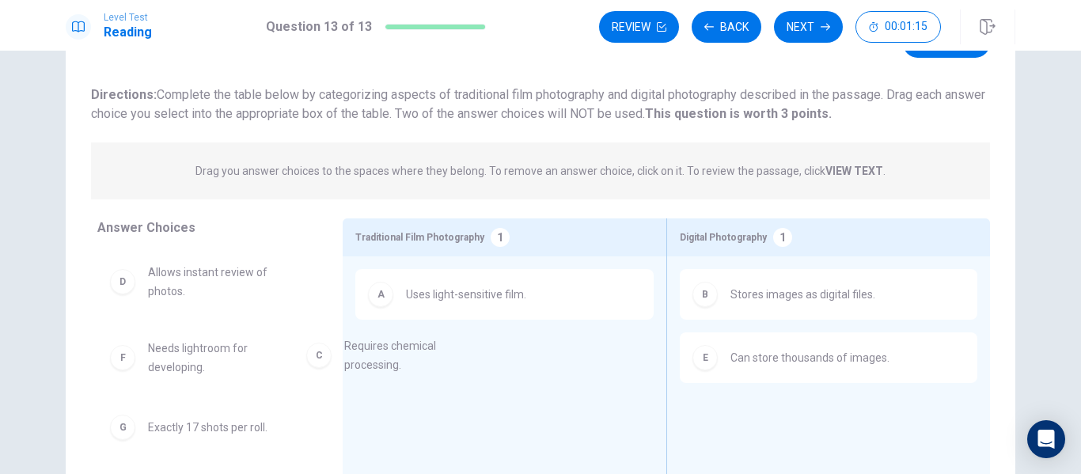
drag, startPoint x: 252, startPoint y: 285, endPoint x: 458, endPoint y: 359, distance: 219.3
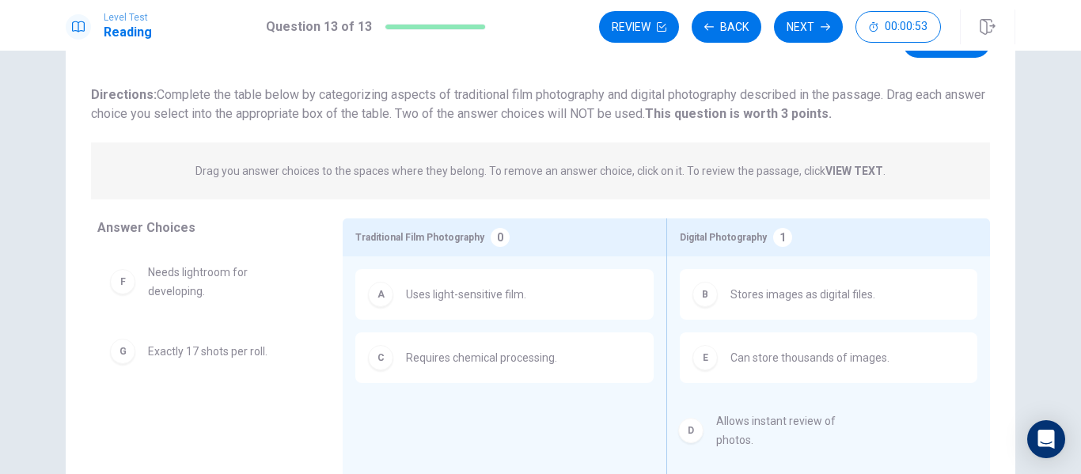
drag, startPoint x: 264, startPoint y: 279, endPoint x: 842, endPoint y: 428, distance: 597.4
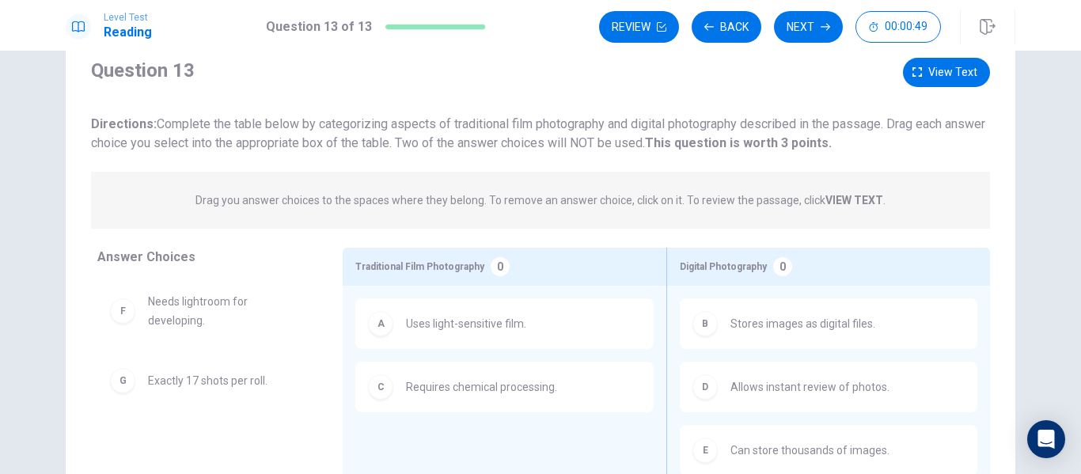
scroll to position [0, 0]
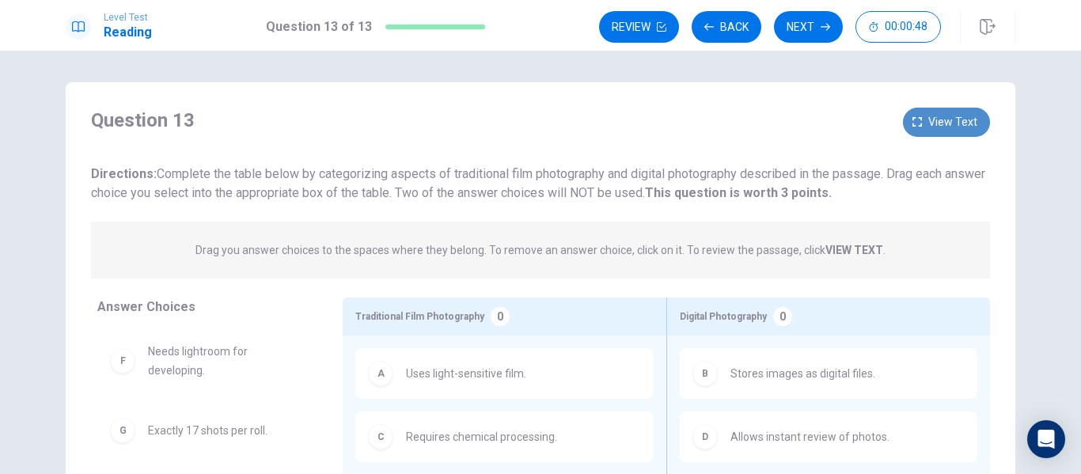
click at [936, 123] on span "View text" at bounding box center [952, 122] width 49 height 20
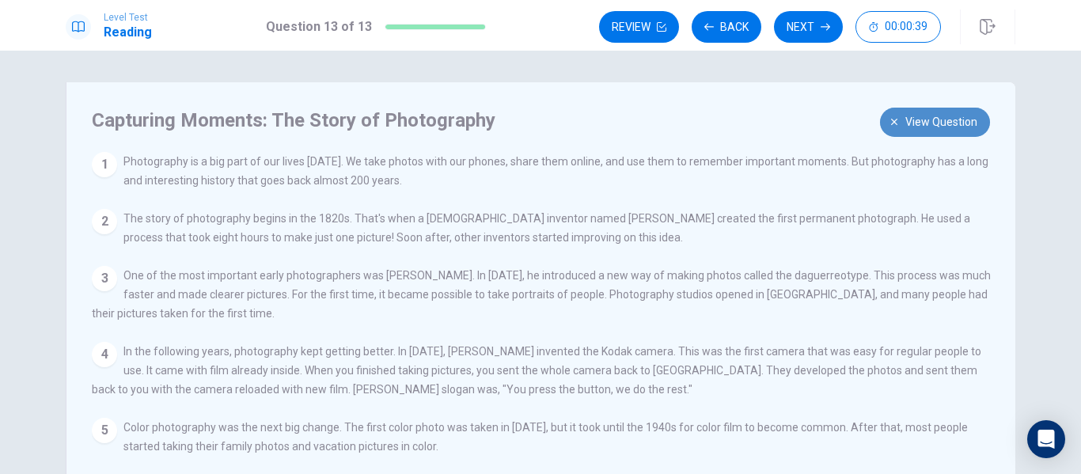
click at [929, 127] on span "View question" at bounding box center [942, 122] width 72 height 20
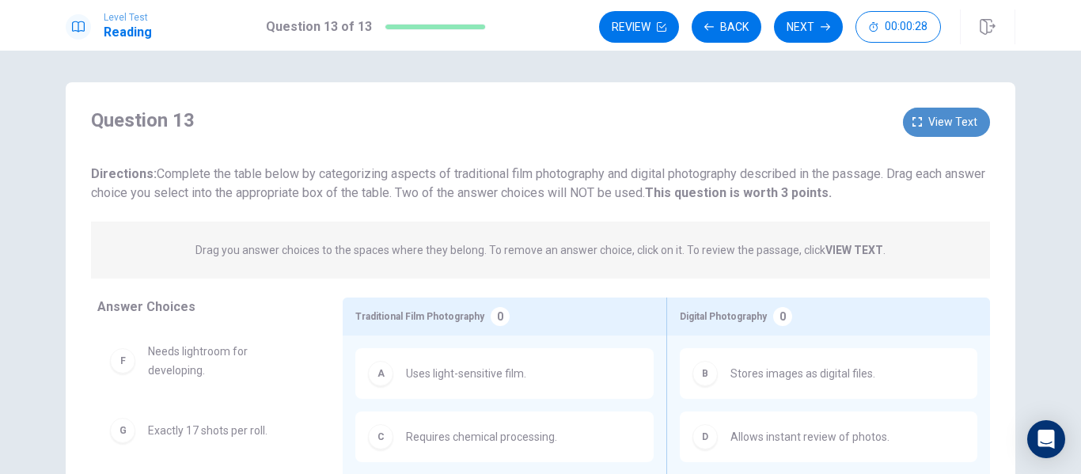
click at [934, 117] on span "View text" at bounding box center [952, 122] width 49 height 20
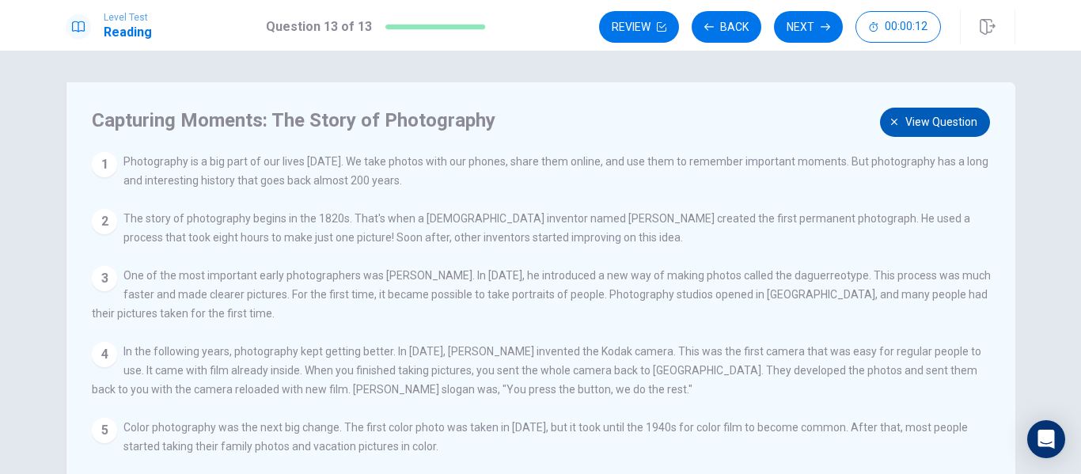
click at [926, 119] on span "View question" at bounding box center [942, 122] width 72 height 20
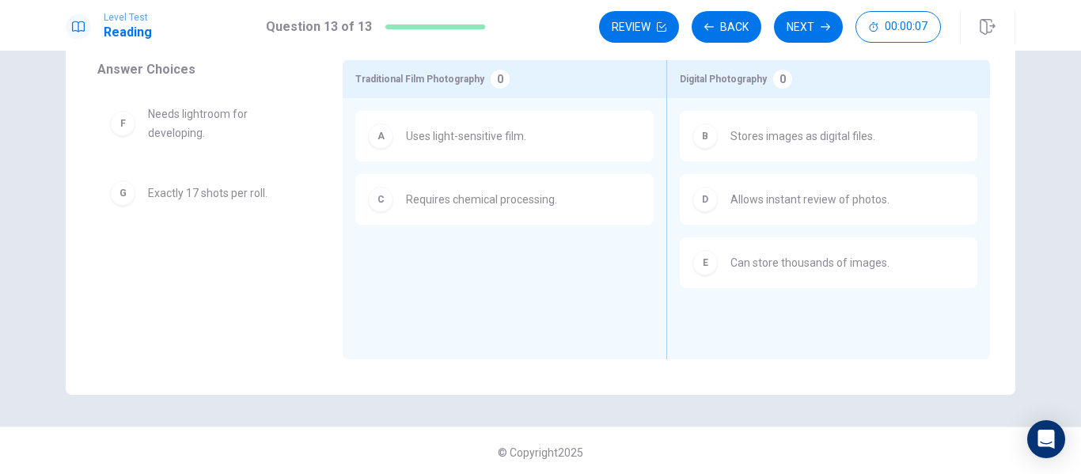
scroll to position [158, 0]
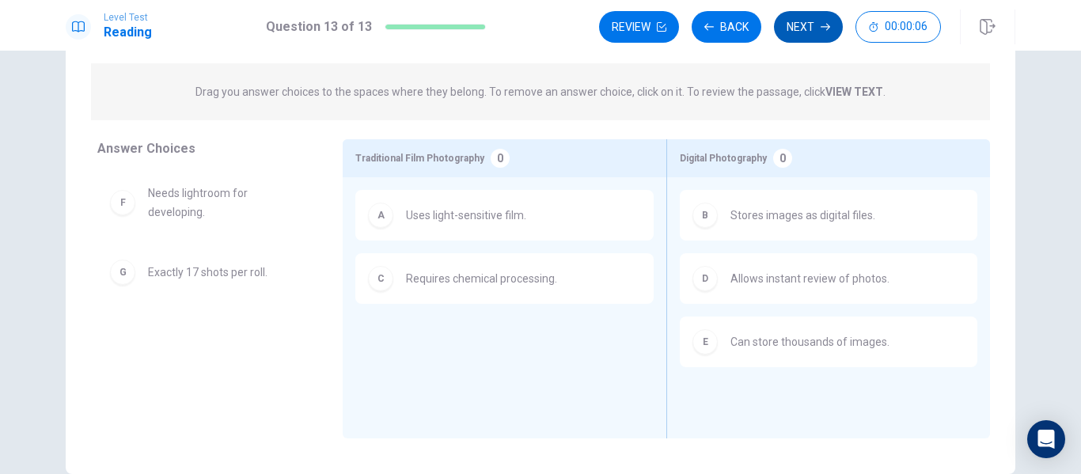
click at [810, 26] on button "Next" at bounding box center [808, 27] width 69 height 32
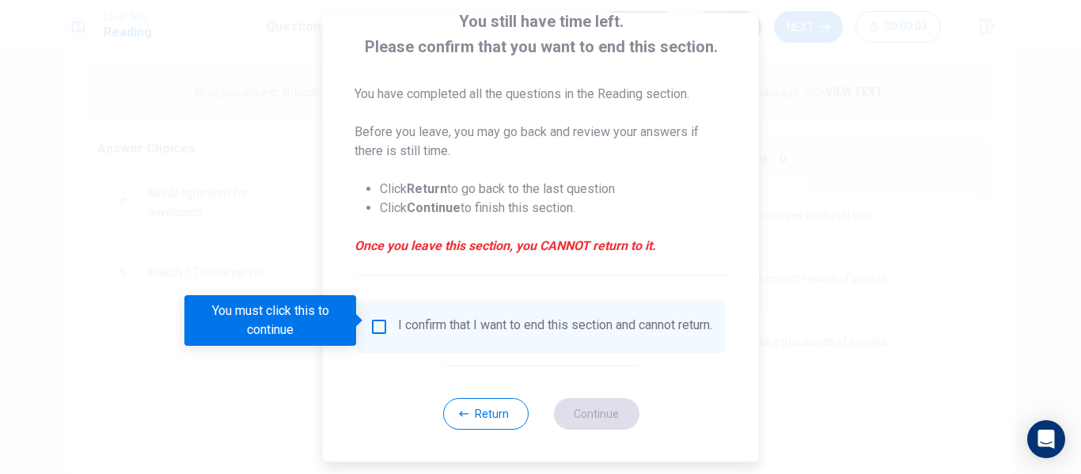
scroll to position [116, 0]
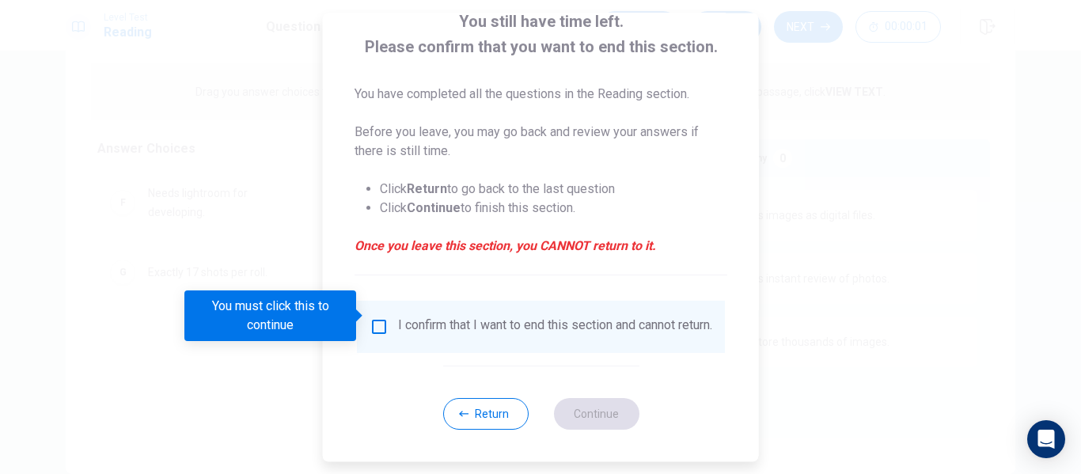
click at [381, 321] on input "You must click this to continue" at bounding box center [379, 326] width 19 height 19
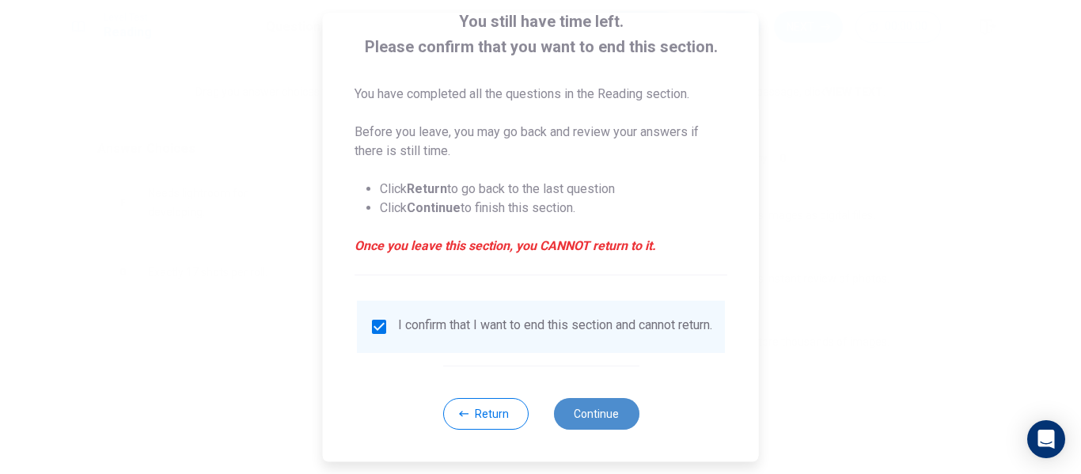
click at [587, 415] on button "Continue" at bounding box center [595, 414] width 85 height 32
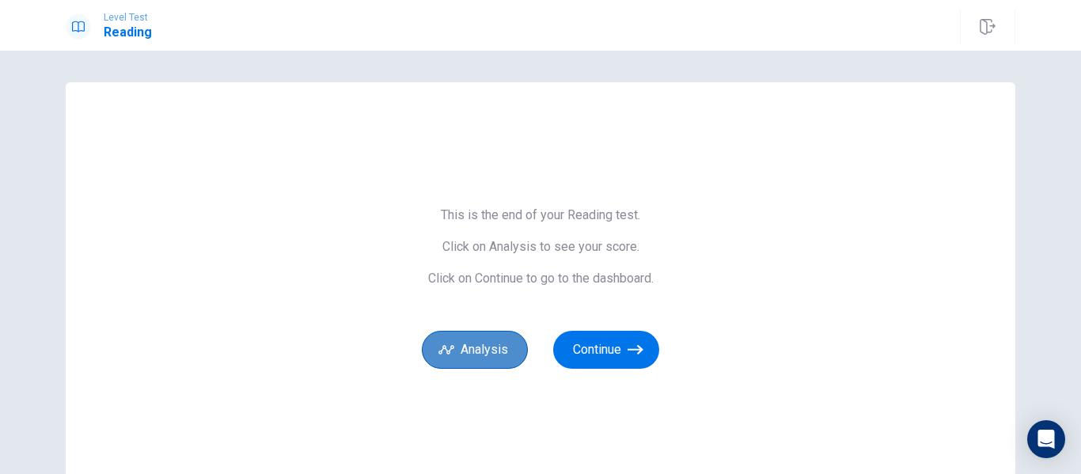
click at [476, 359] on button "Analysis" at bounding box center [475, 350] width 106 height 38
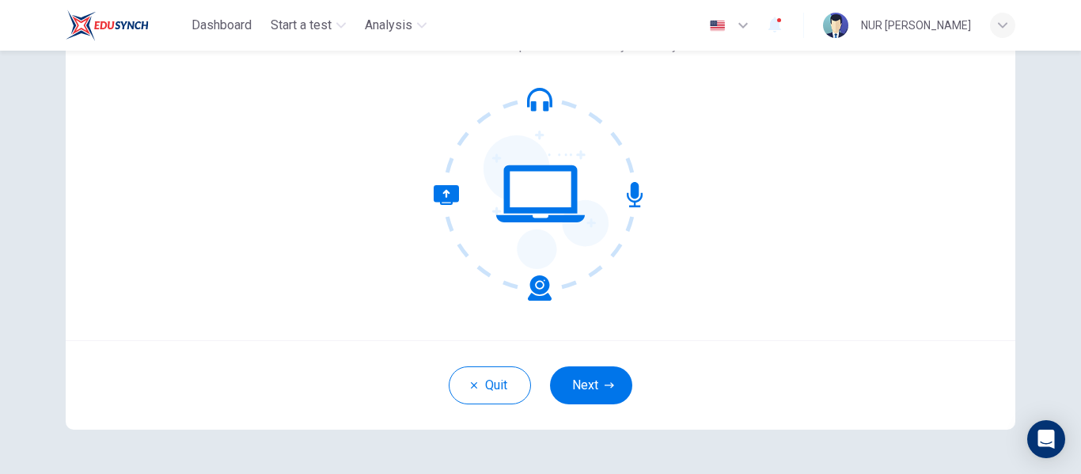
scroll to position [158, 0]
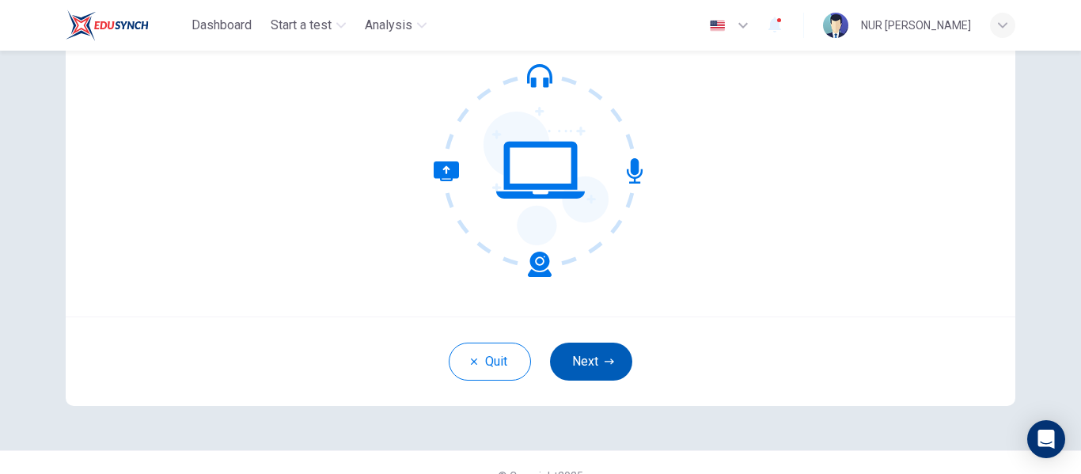
click at [582, 360] on button "Next" at bounding box center [591, 362] width 82 height 38
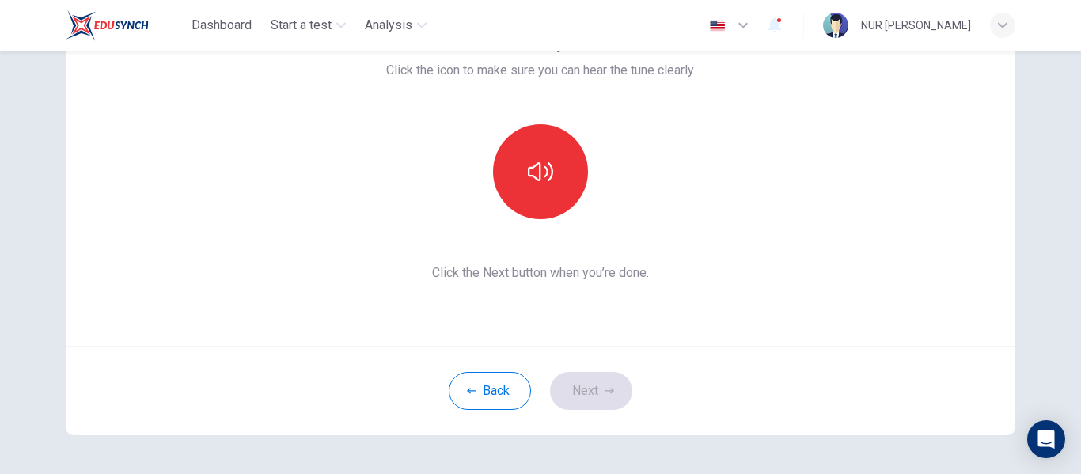
scroll to position [79, 0]
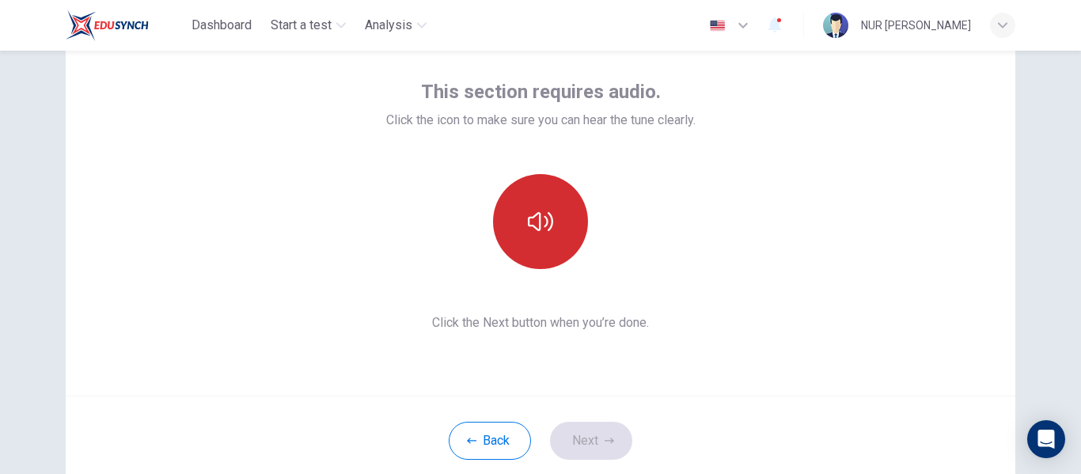
click at [532, 243] on button "button" at bounding box center [540, 221] width 95 height 95
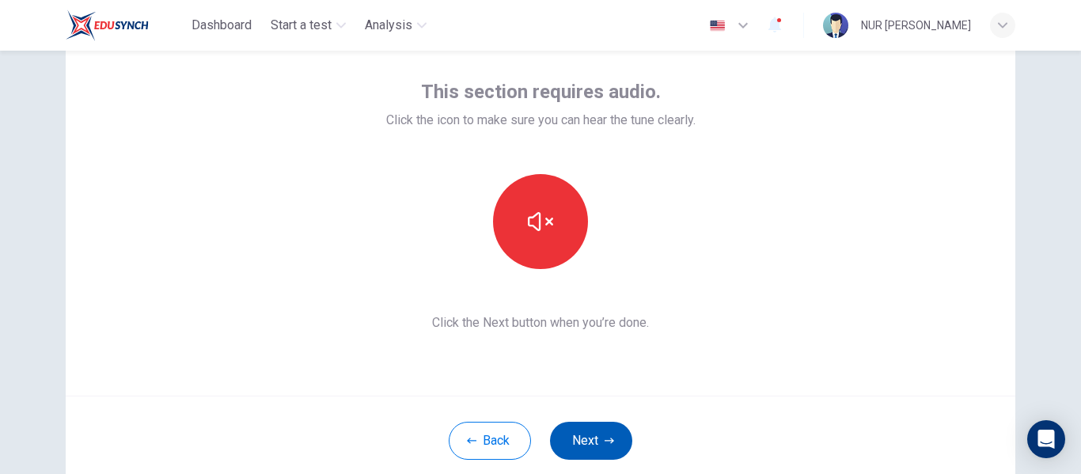
click at [605, 439] on icon "button" at bounding box center [609, 440] width 9 height 9
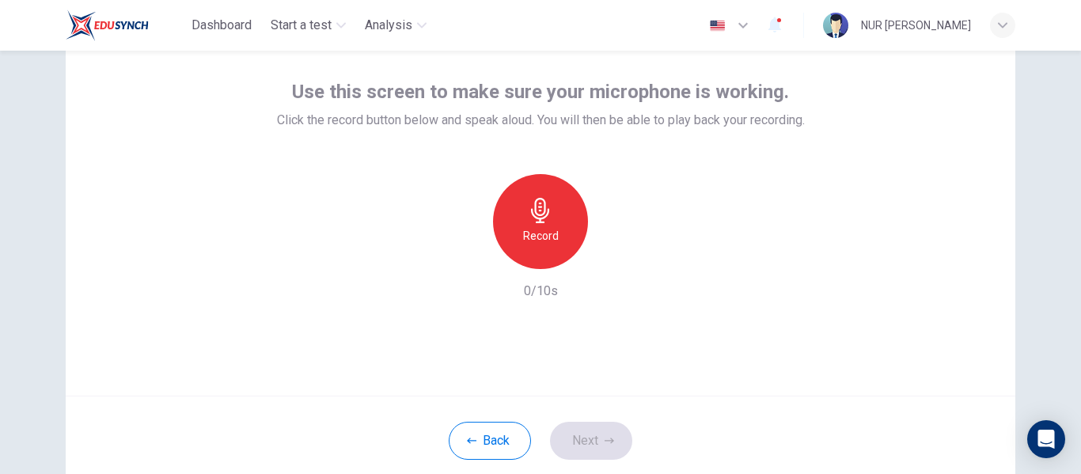
click at [523, 228] on h6 "Record" at bounding box center [541, 235] width 36 height 19
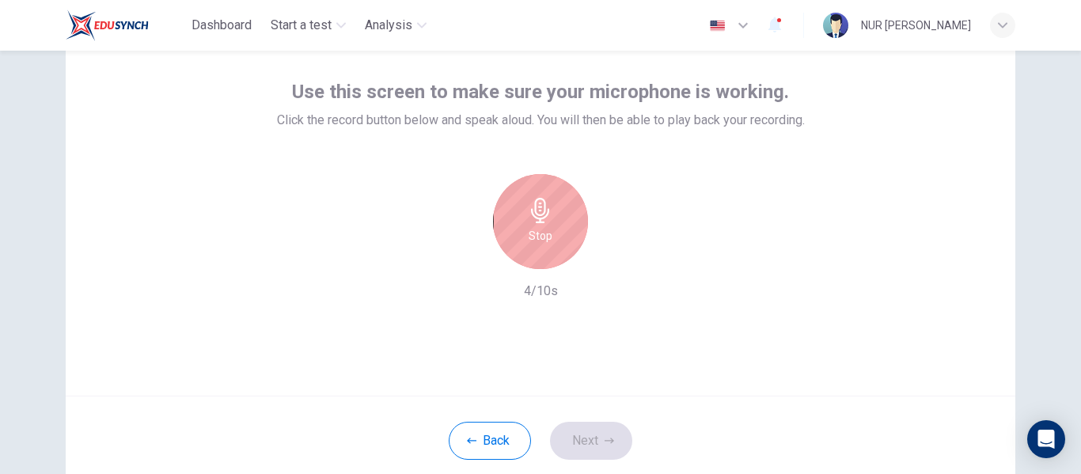
click at [544, 241] on h6 "Stop" at bounding box center [541, 235] width 24 height 19
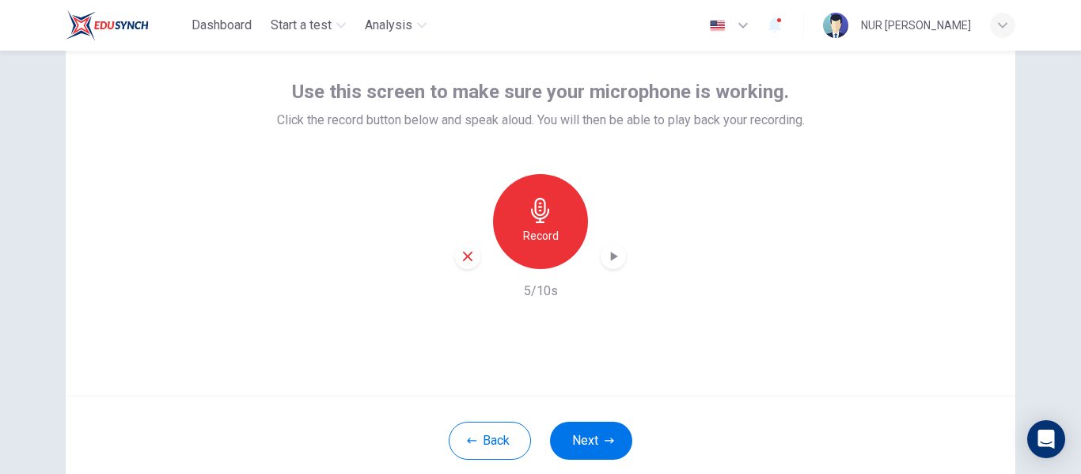
click at [611, 256] on icon "button" at bounding box center [614, 256] width 7 height 9
click at [465, 255] on icon "button" at bounding box center [467, 256] width 9 height 9
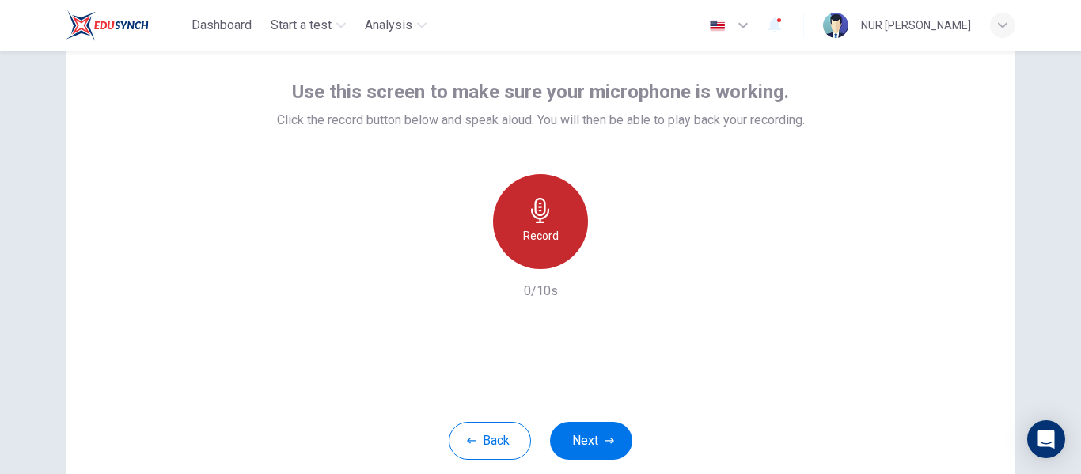
click at [537, 232] on h6 "Record" at bounding box center [541, 235] width 36 height 19
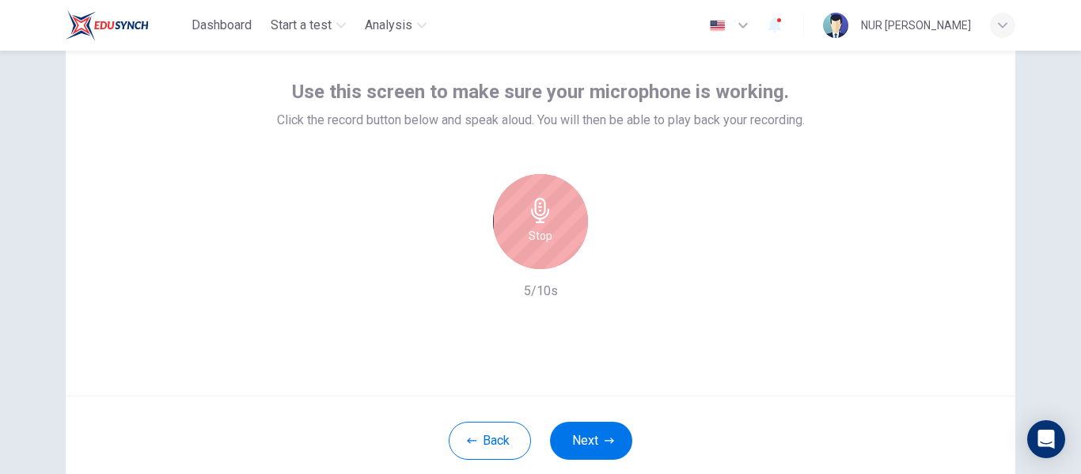
click at [550, 234] on div "Stop" at bounding box center [540, 221] width 95 height 95
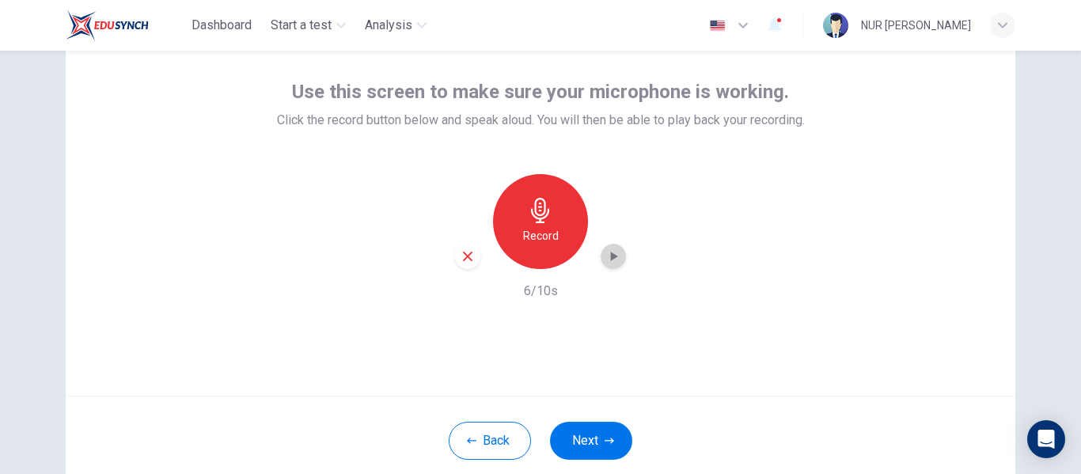
click at [614, 259] on icon "button" at bounding box center [614, 257] width 16 height 16
click at [605, 438] on icon "button" at bounding box center [609, 440] width 9 height 9
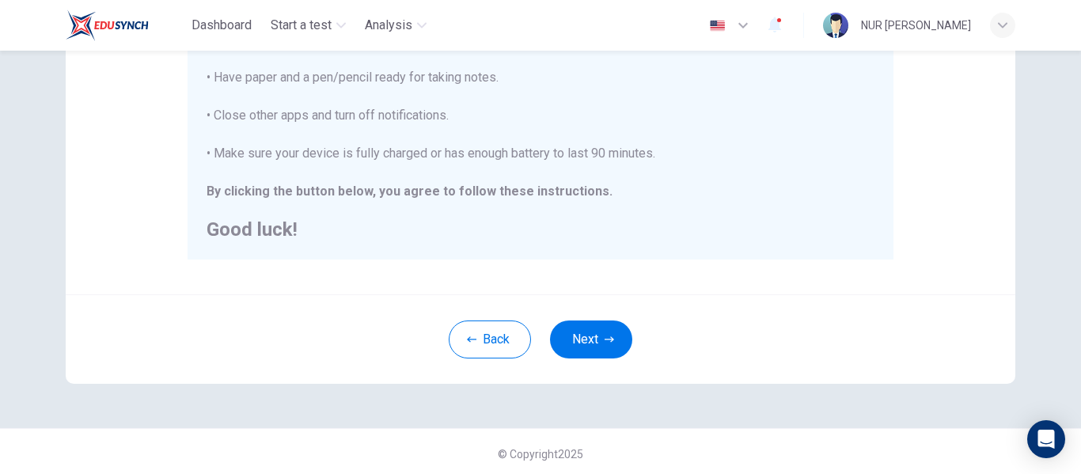
scroll to position [406, 0]
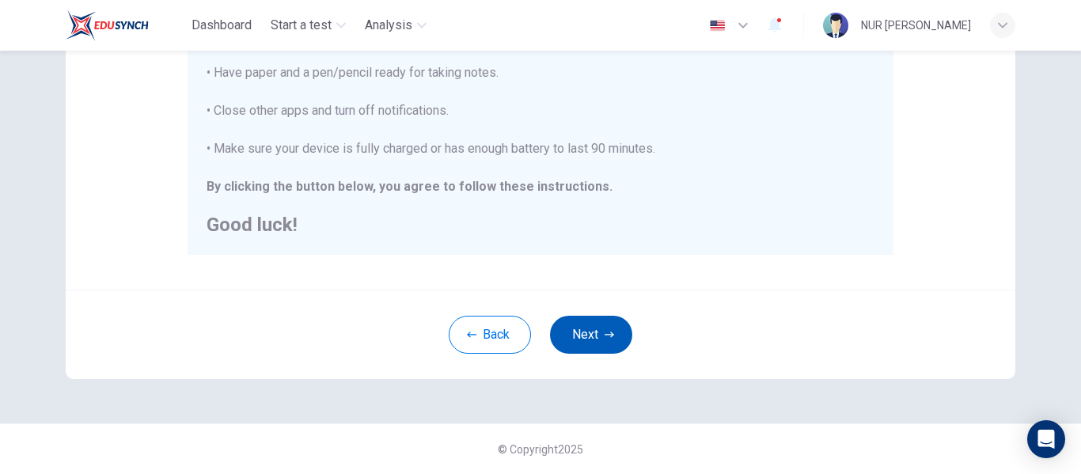
click at [580, 330] on button "Next" at bounding box center [591, 335] width 82 height 38
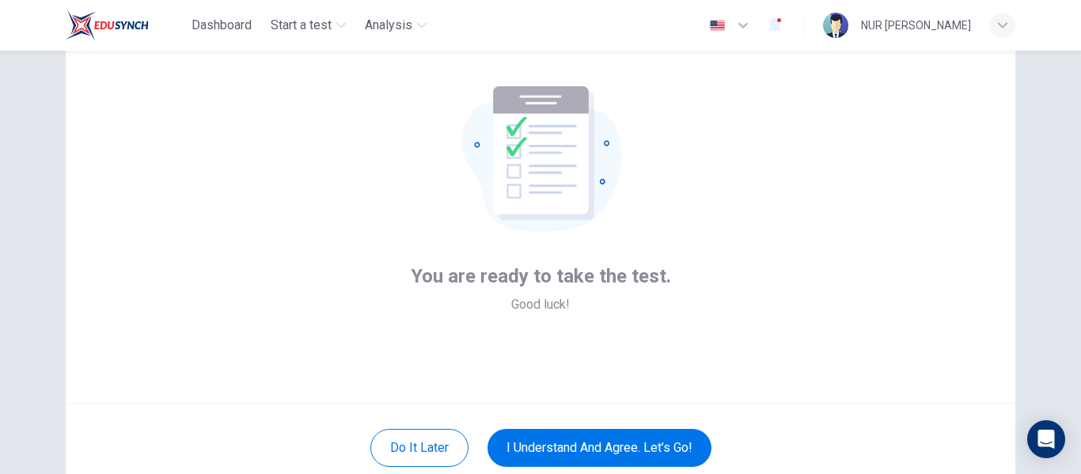
scroll to position [185, 0]
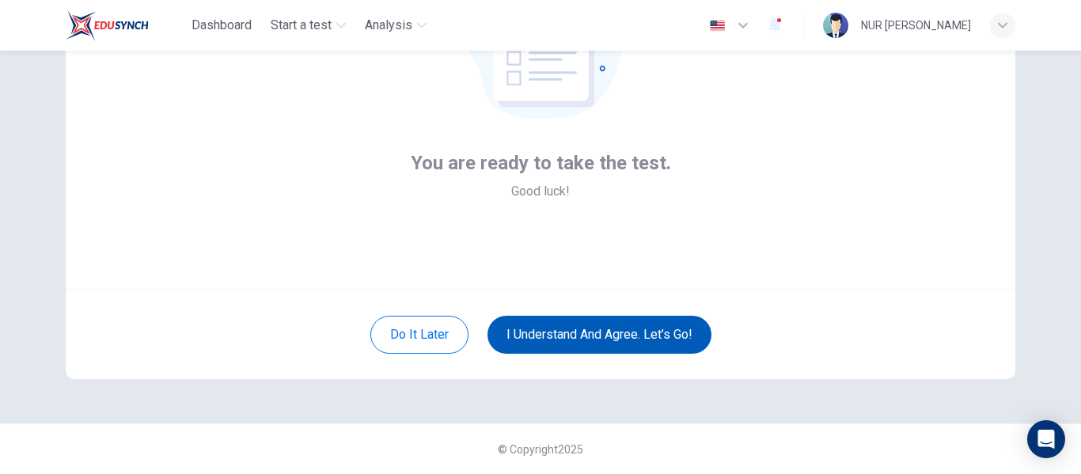
click at [606, 337] on button "I understand and agree. Let’s go!" at bounding box center [600, 335] width 224 height 38
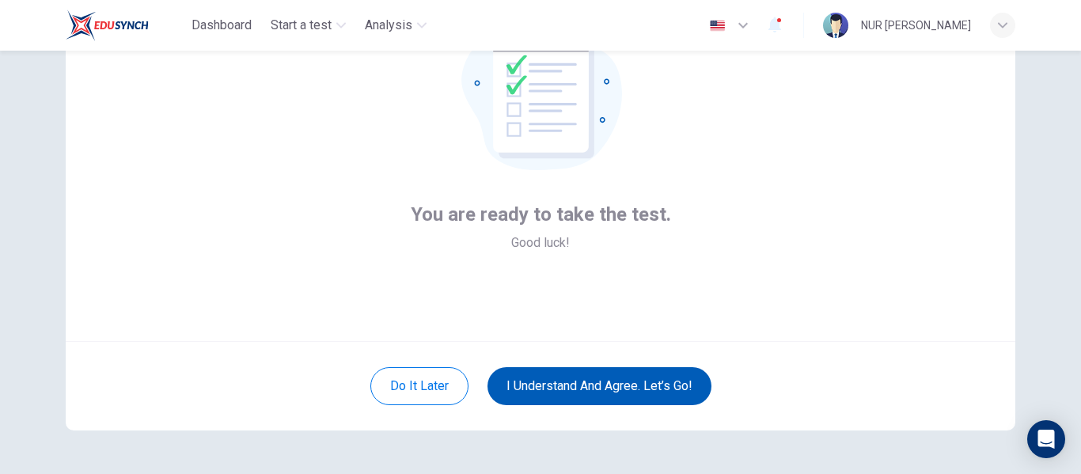
scroll to position [106, 0]
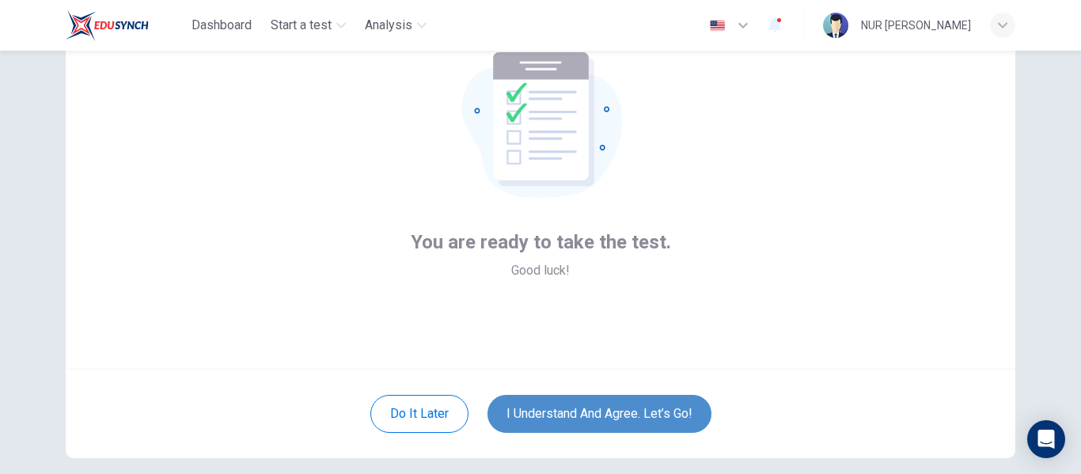
click at [627, 422] on button "I understand and agree. Let’s go!" at bounding box center [600, 414] width 224 height 38
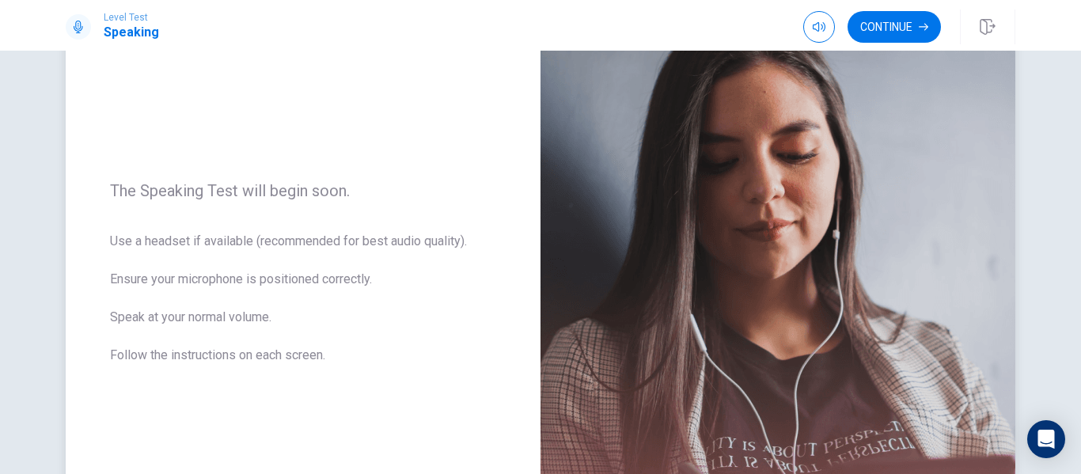
scroll to position [158, 0]
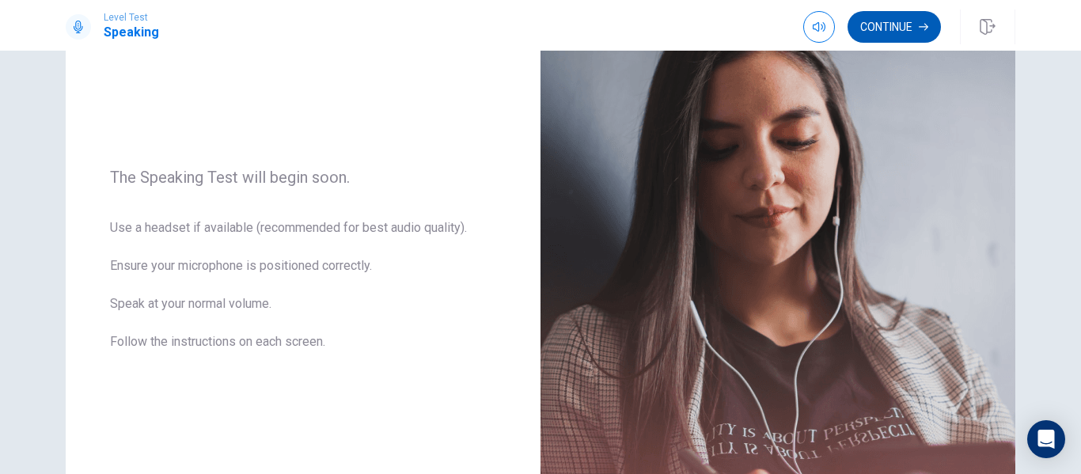
click at [899, 27] on button "Continue" at bounding box center [894, 27] width 93 height 32
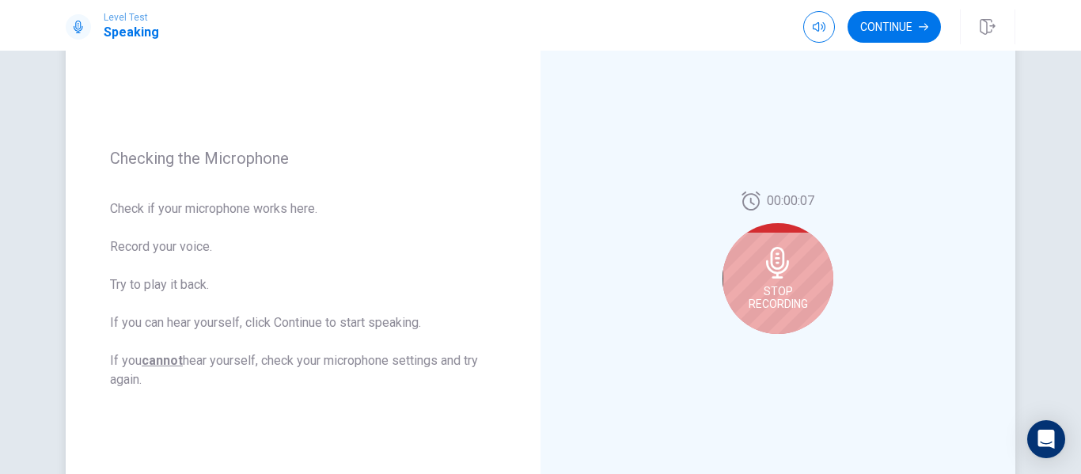
click at [779, 277] on icon at bounding box center [777, 263] width 23 height 32
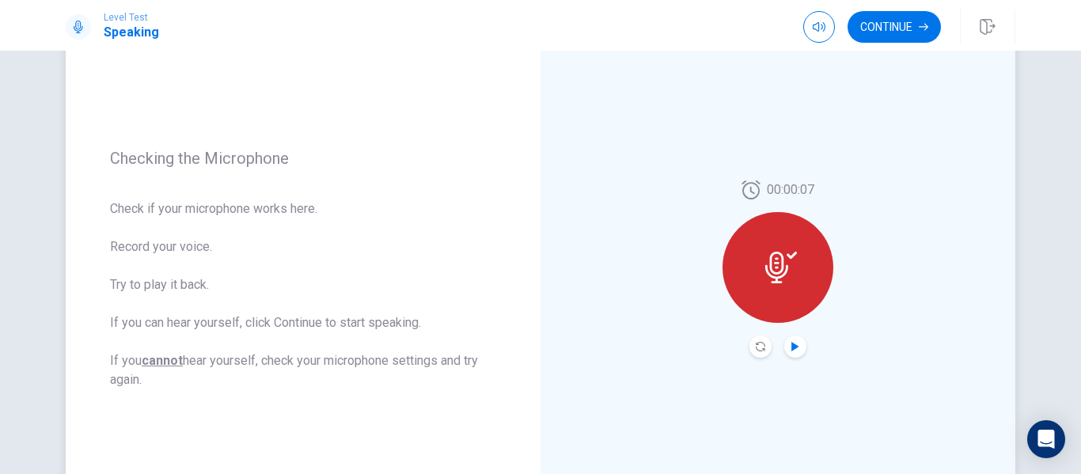
click at [792, 347] on icon "Play Audio" at bounding box center [795, 346] width 7 height 9
click at [790, 351] on button "Play Audio" at bounding box center [795, 347] width 22 height 22
click at [761, 345] on icon "Record Again" at bounding box center [760, 346] width 9 height 9
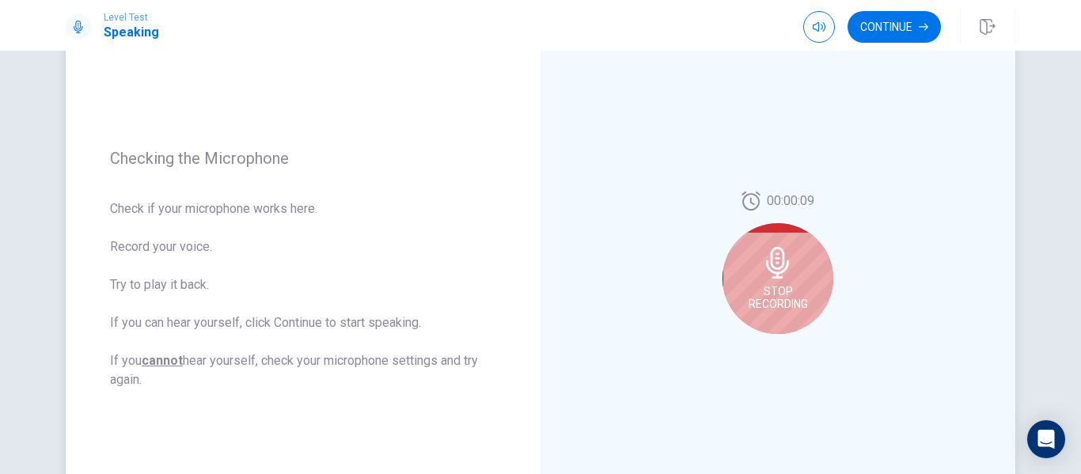
click at [764, 277] on icon at bounding box center [778, 263] width 32 height 32
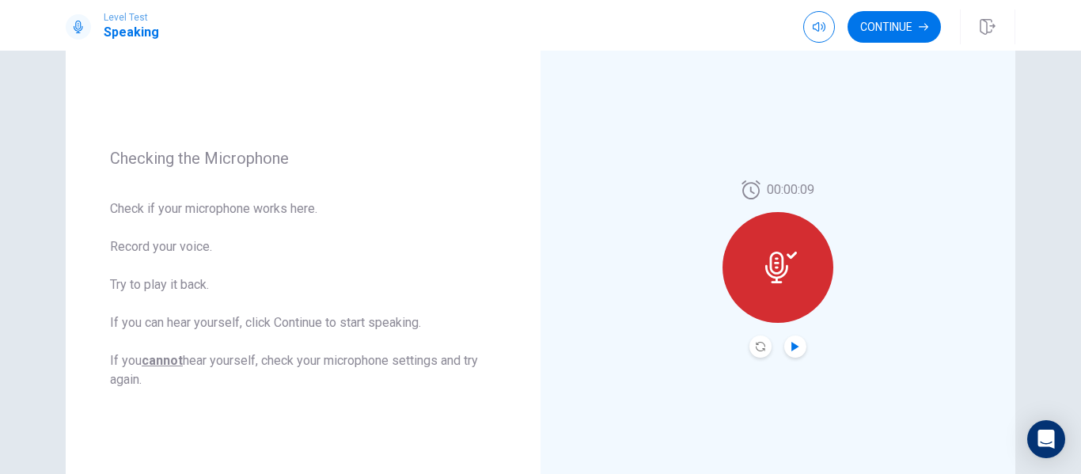
click at [792, 351] on icon "Play Audio" at bounding box center [795, 346] width 7 height 9
click at [756, 347] on icon "Record Again" at bounding box center [760, 346] width 9 height 9
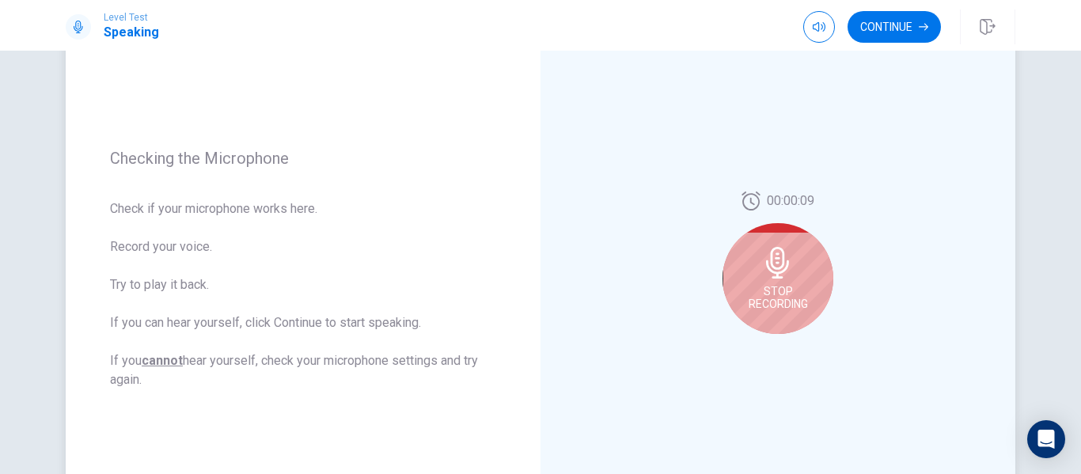
click at [769, 283] on div "Stop Recording" at bounding box center [778, 278] width 111 height 111
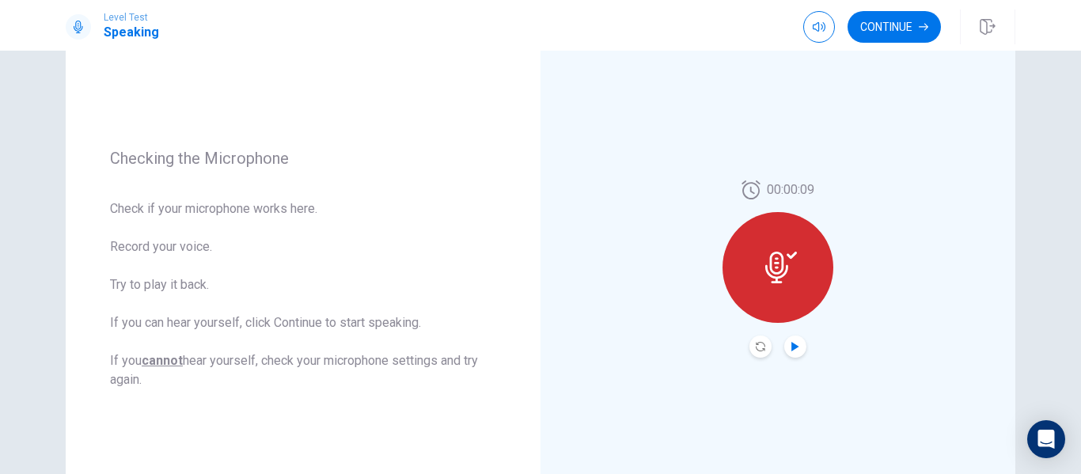
click at [795, 348] on icon "Play Audio" at bounding box center [795, 346] width 9 height 9
click at [887, 27] on button "Continue" at bounding box center [894, 27] width 93 height 32
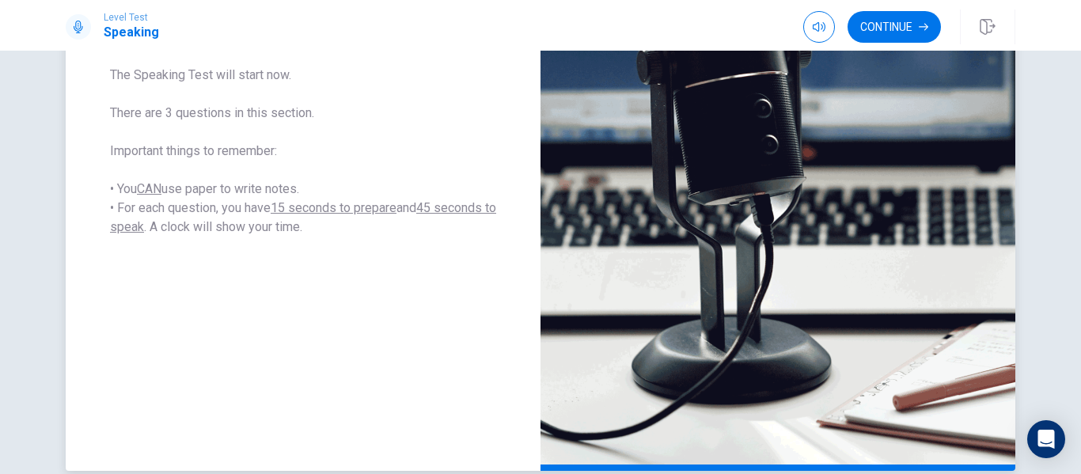
scroll to position [222, 0]
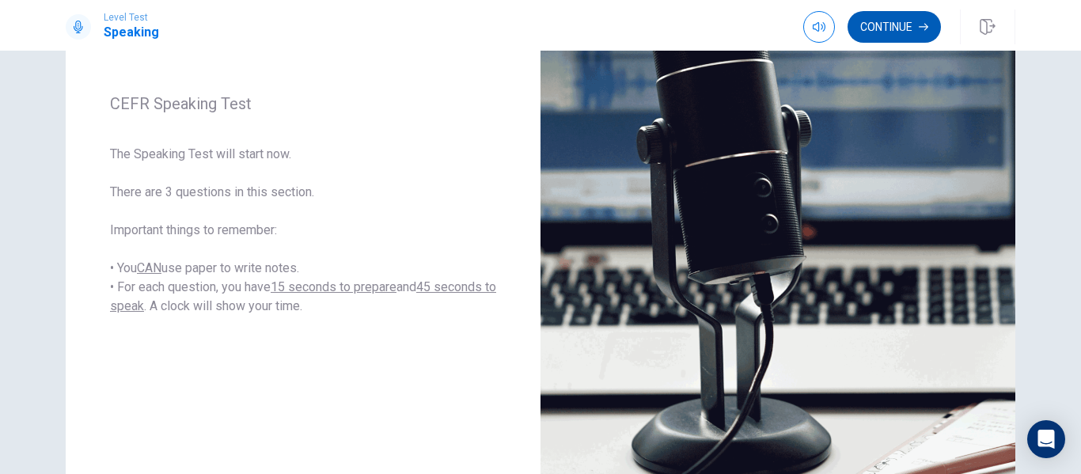
click at [900, 26] on button "Continue" at bounding box center [894, 27] width 93 height 32
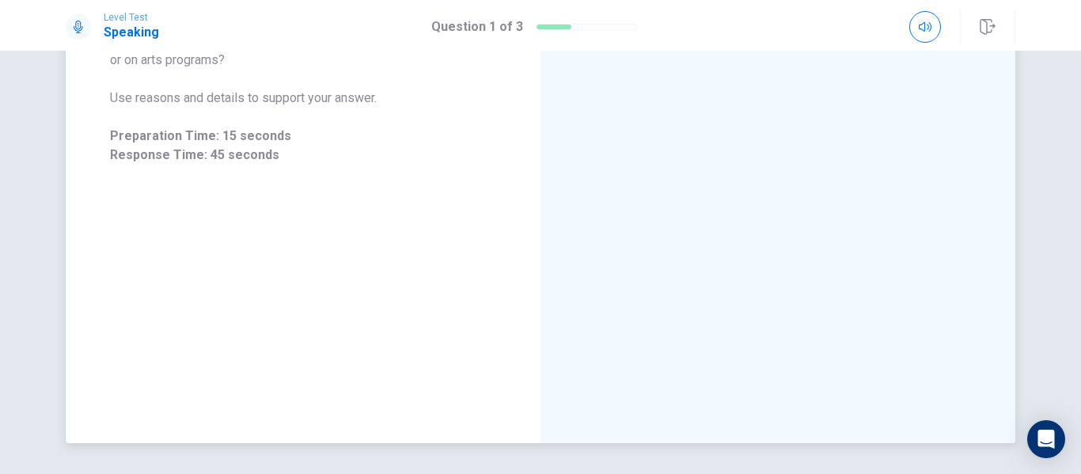
scroll to position [302, 0]
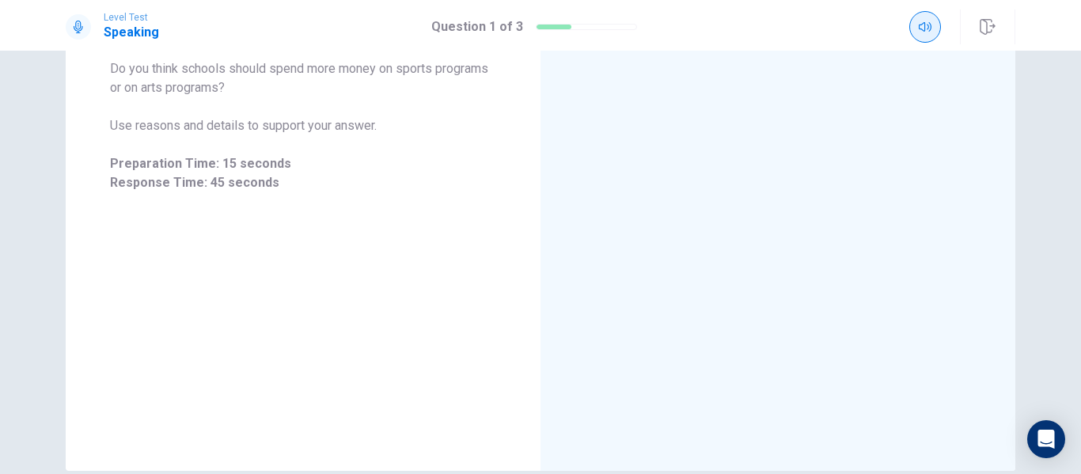
click at [926, 31] on icon "button" at bounding box center [925, 27] width 13 height 13
click at [907, 95] on div at bounding box center [778, 126] width 475 height 690
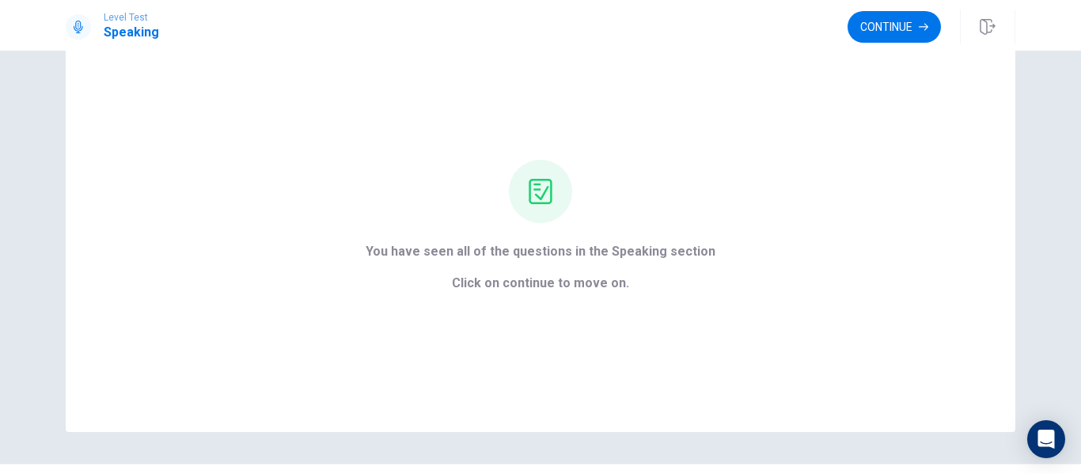
scroll to position [23, 0]
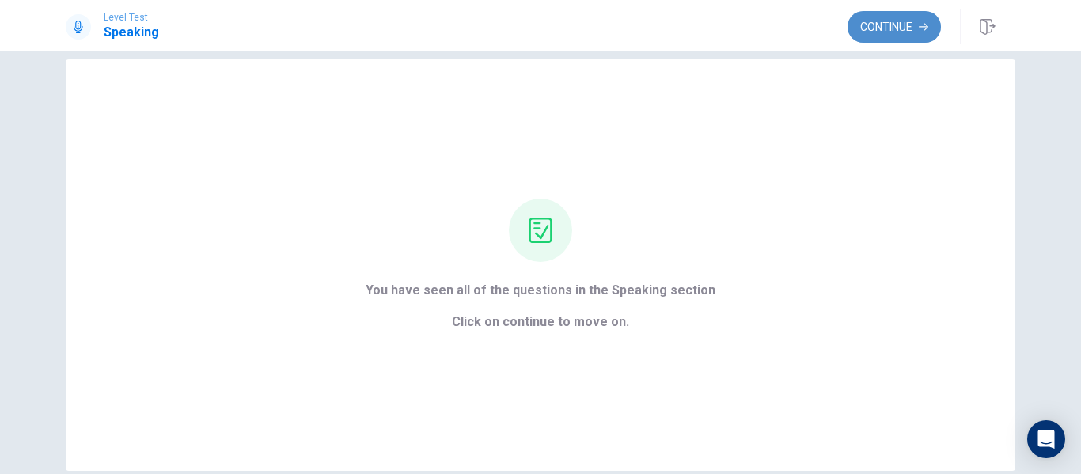
click at [900, 20] on button "Continue" at bounding box center [894, 27] width 93 height 32
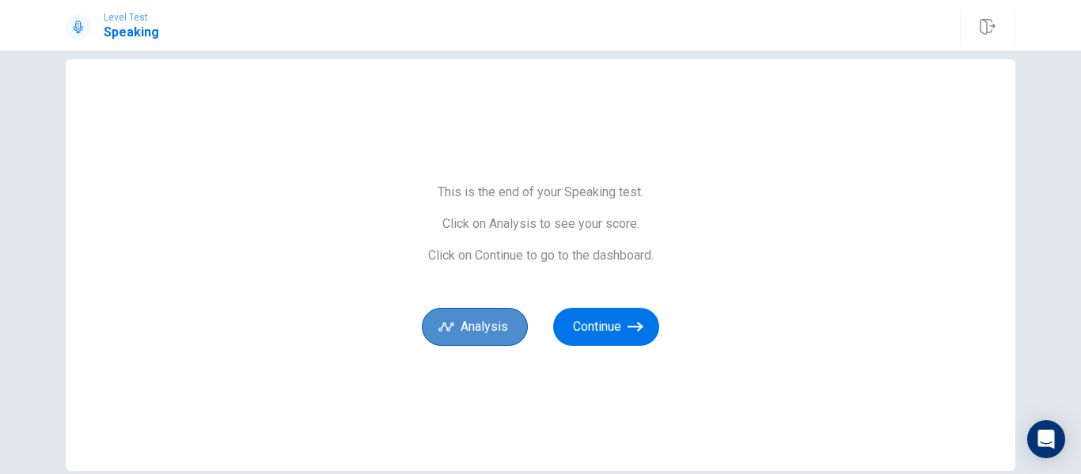
click at [490, 332] on button "Analysis" at bounding box center [475, 327] width 106 height 38
